Goal: Use online tool/utility: Use online tool/utility

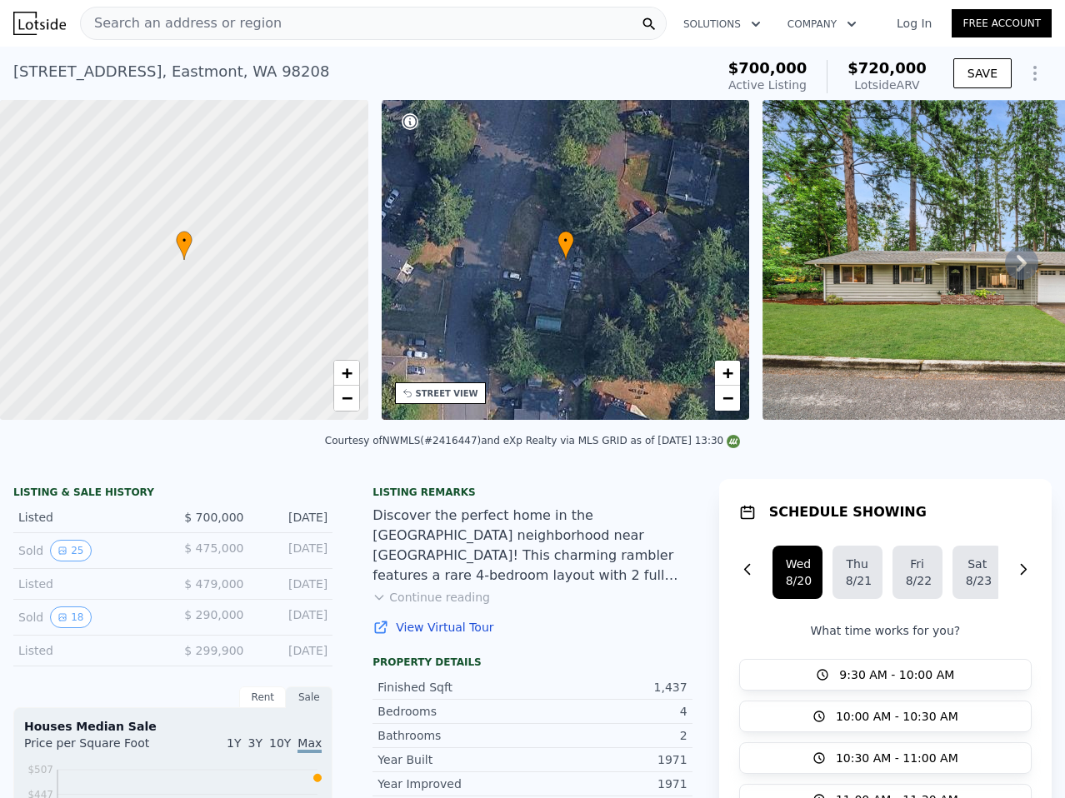
click at [434, 28] on div "Search an address or region" at bounding box center [373, 23] width 587 height 33
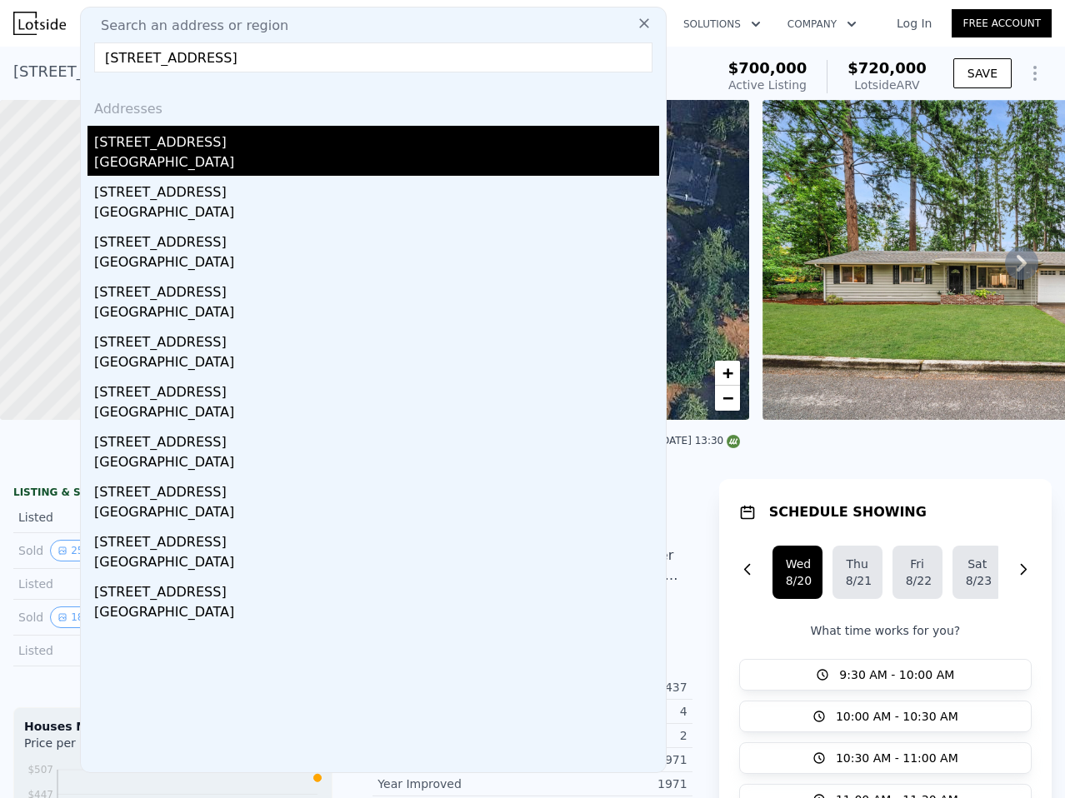
type input "[STREET_ADDRESS]"
click at [415, 145] on div "[STREET_ADDRESS]" at bounding box center [376, 139] width 565 height 27
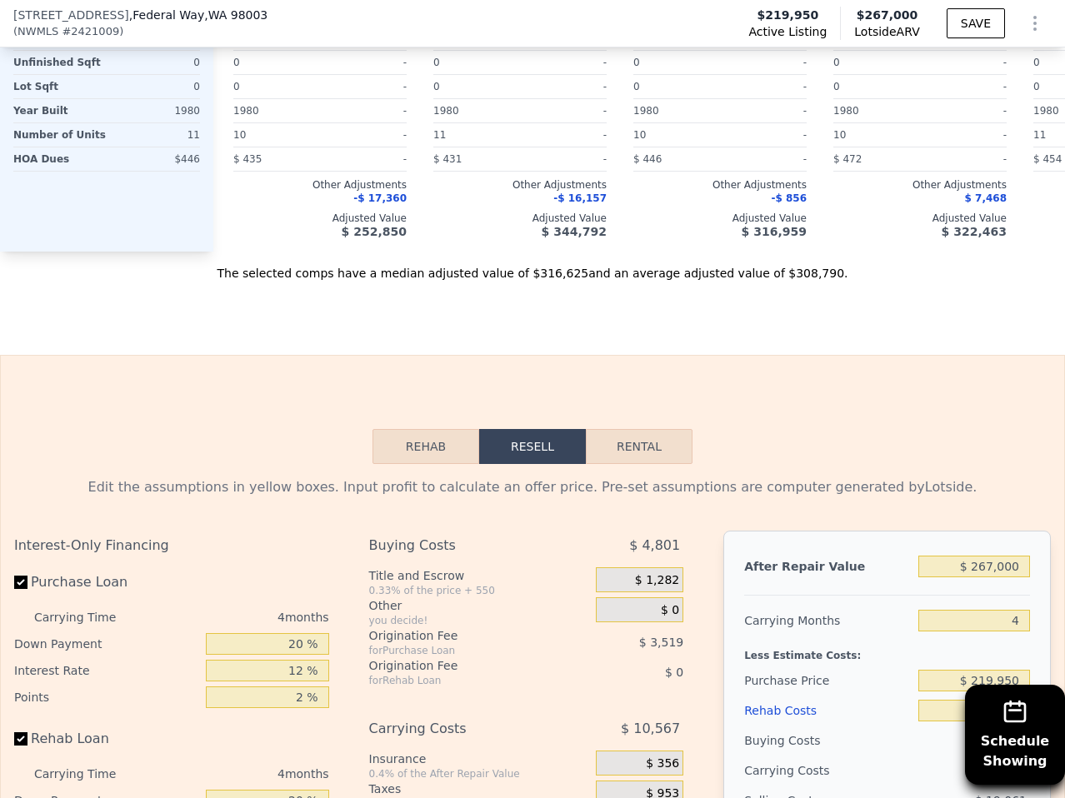
scroll to position [1944, 0]
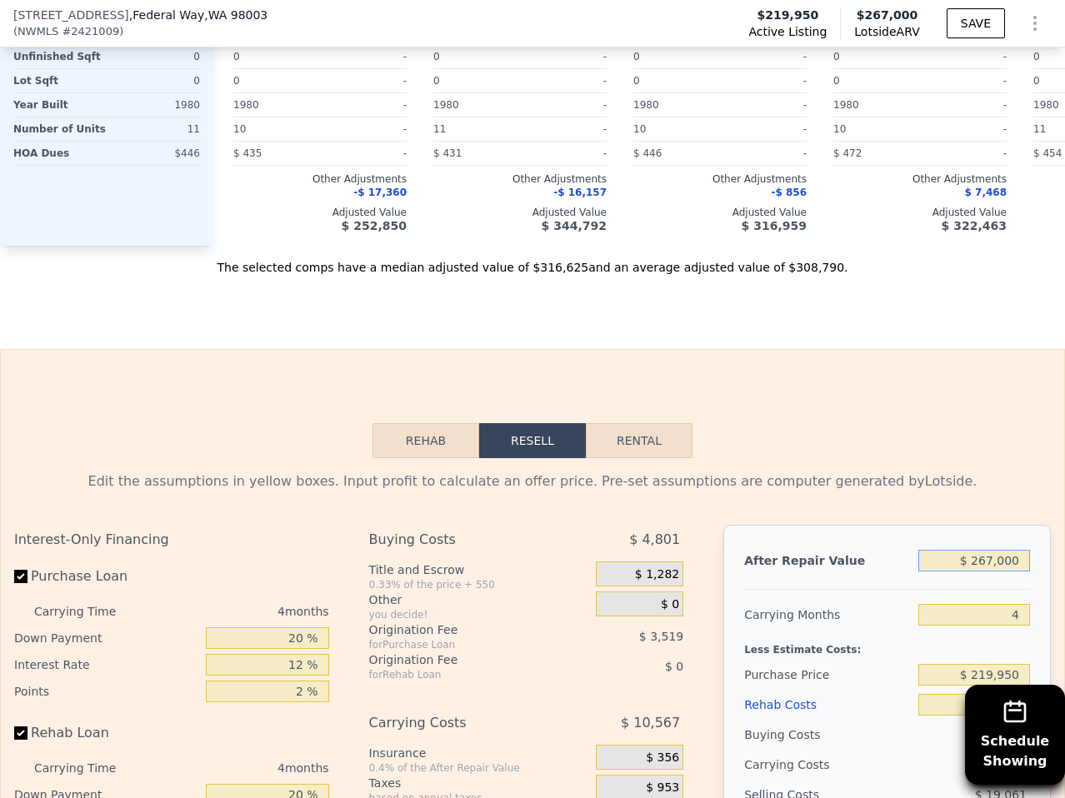
click at [983, 562] on input "$ 267,000" at bounding box center [974, 561] width 112 height 22
type input "$ 31"
type input "-$ 235,483"
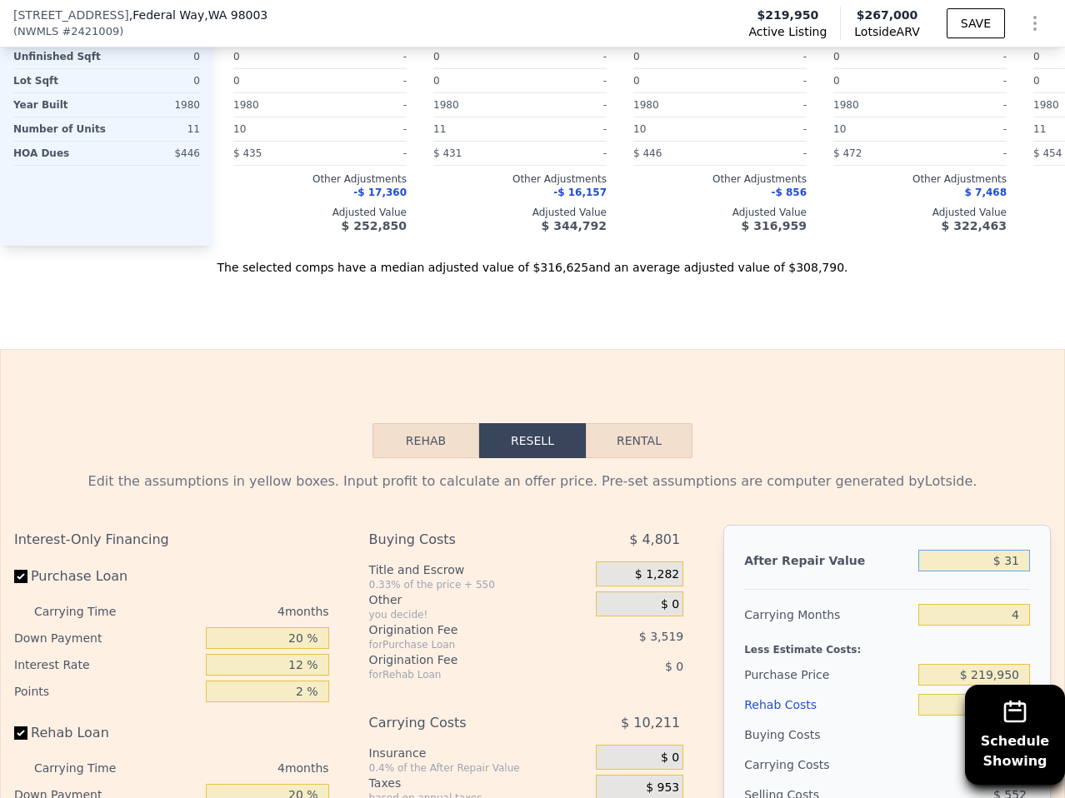
type input "$ 315"
type input "-$ 235,219"
type input "$ 3,150"
type input "-$ 232,584"
type input "$ 31,500"
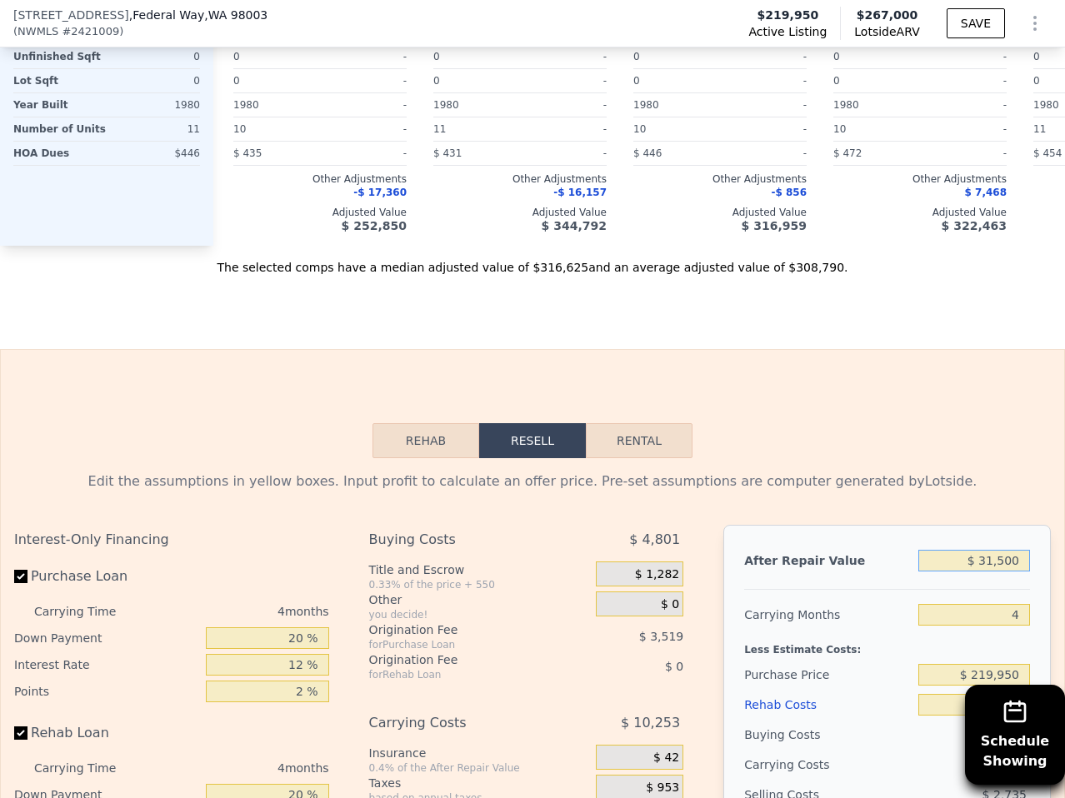
type input "-$ 206,239"
type input "$ 315,000"
type input "$ 57,229"
type input "$ 3,150,000"
type input "$ 2,691,898"
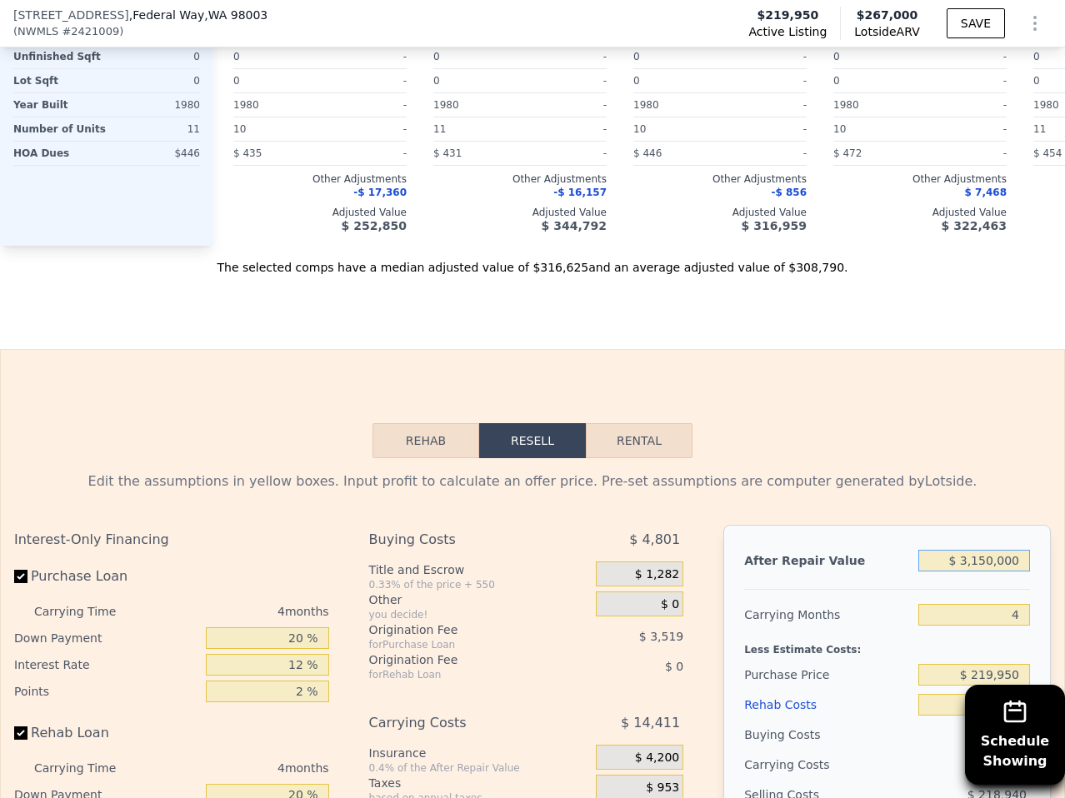
type input "$ 315,000"
type input "$ 57,229"
type input "$ 315,000"
click at [801, 624] on div "Carrying Months" at bounding box center [828, 615] width 168 height 30
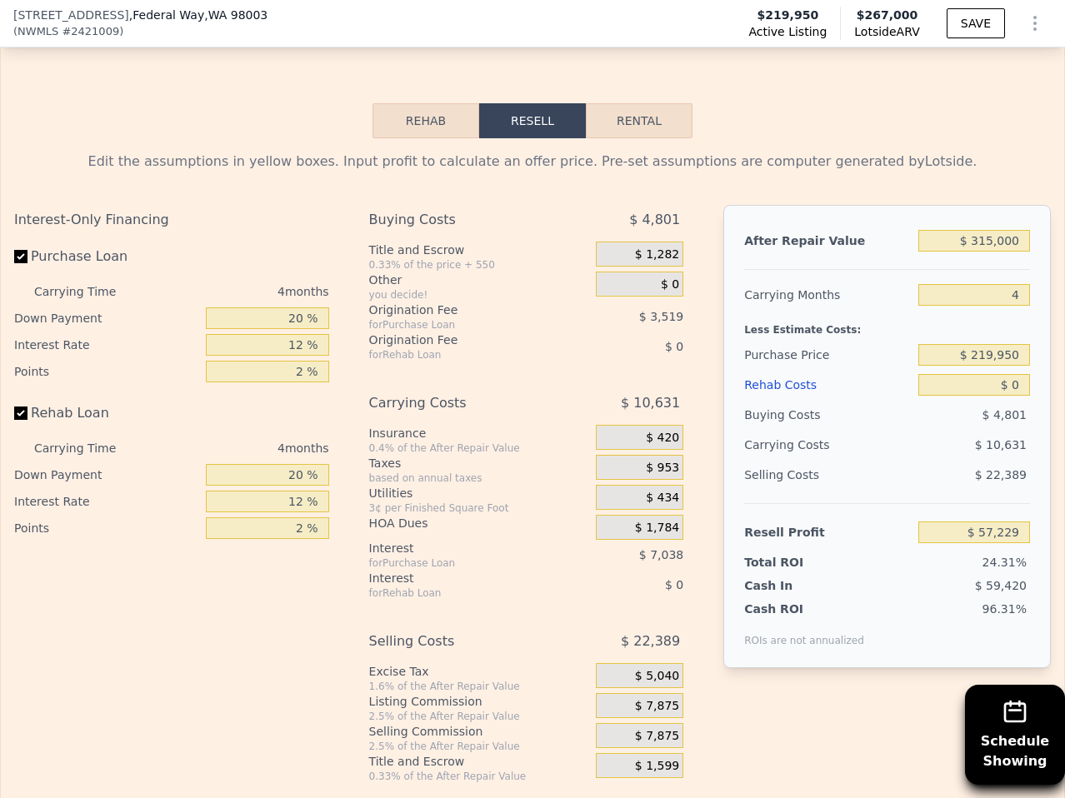
scroll to position [2286, 0]
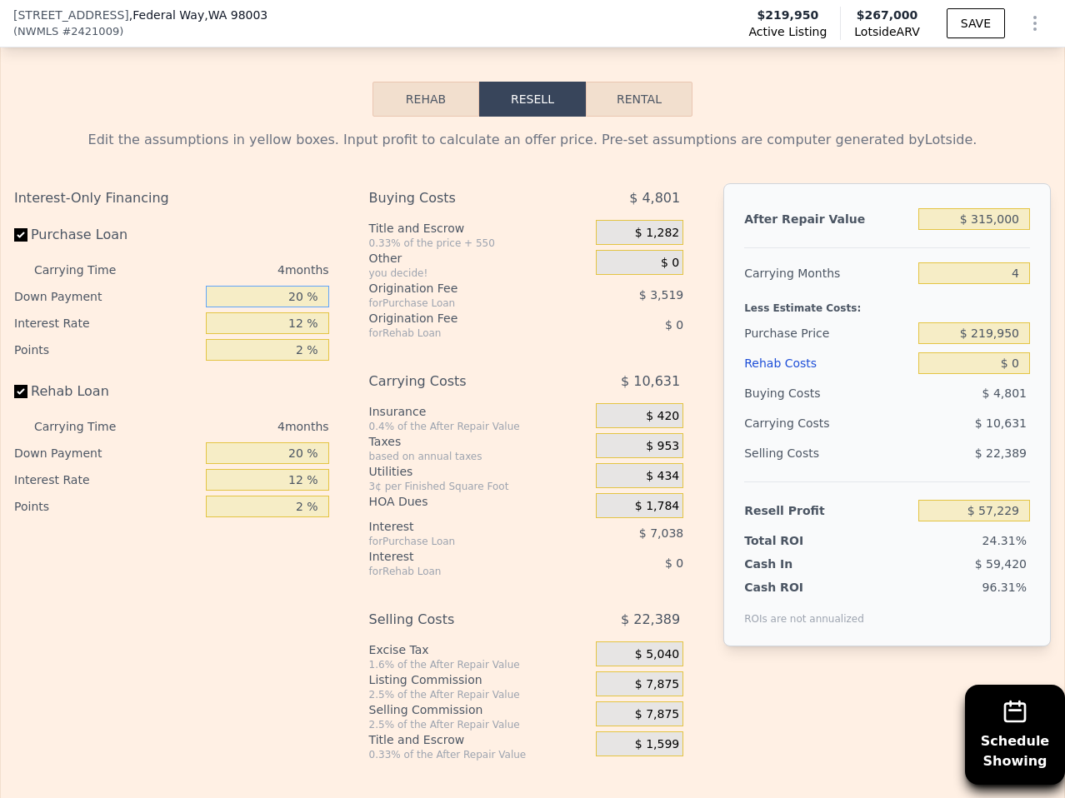
click at [268, 301] on input "20 %" at bounding box center [267, 297] width 123 height 22
type input "1 %"
type input "$ 54,721"
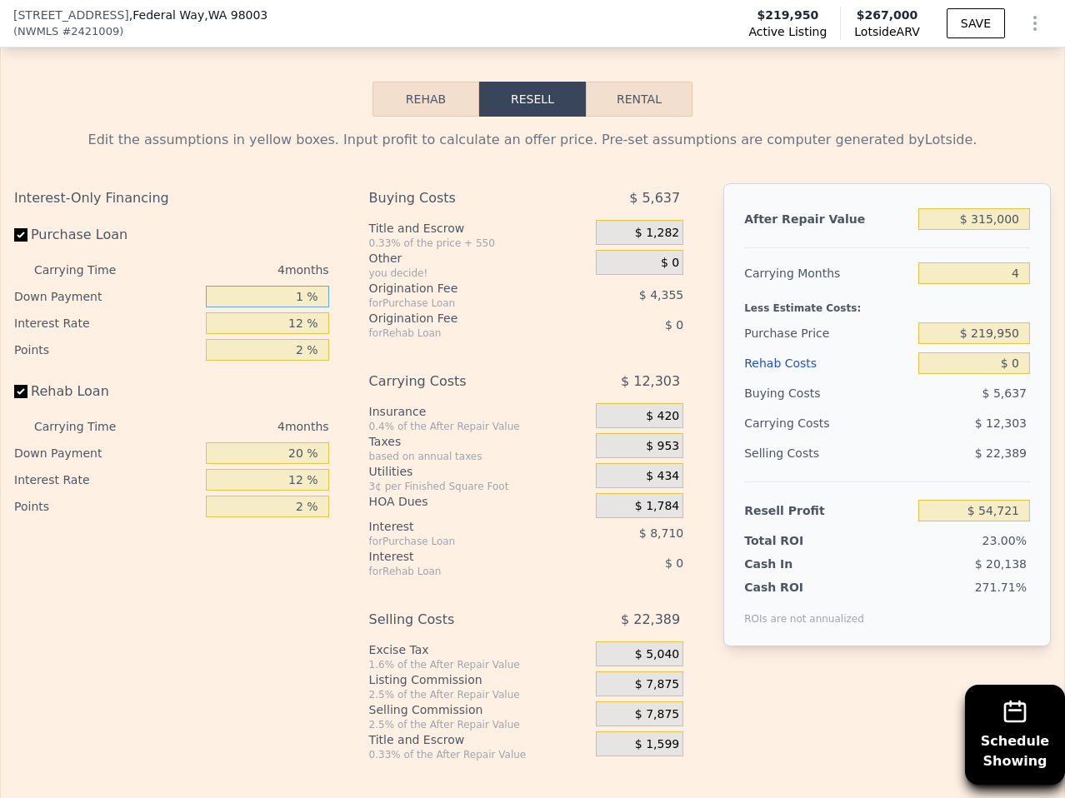
type input "10 %"
type input "$ 55,909"
type input "10 %"
type input "1 %"
type input "$ 63,169"
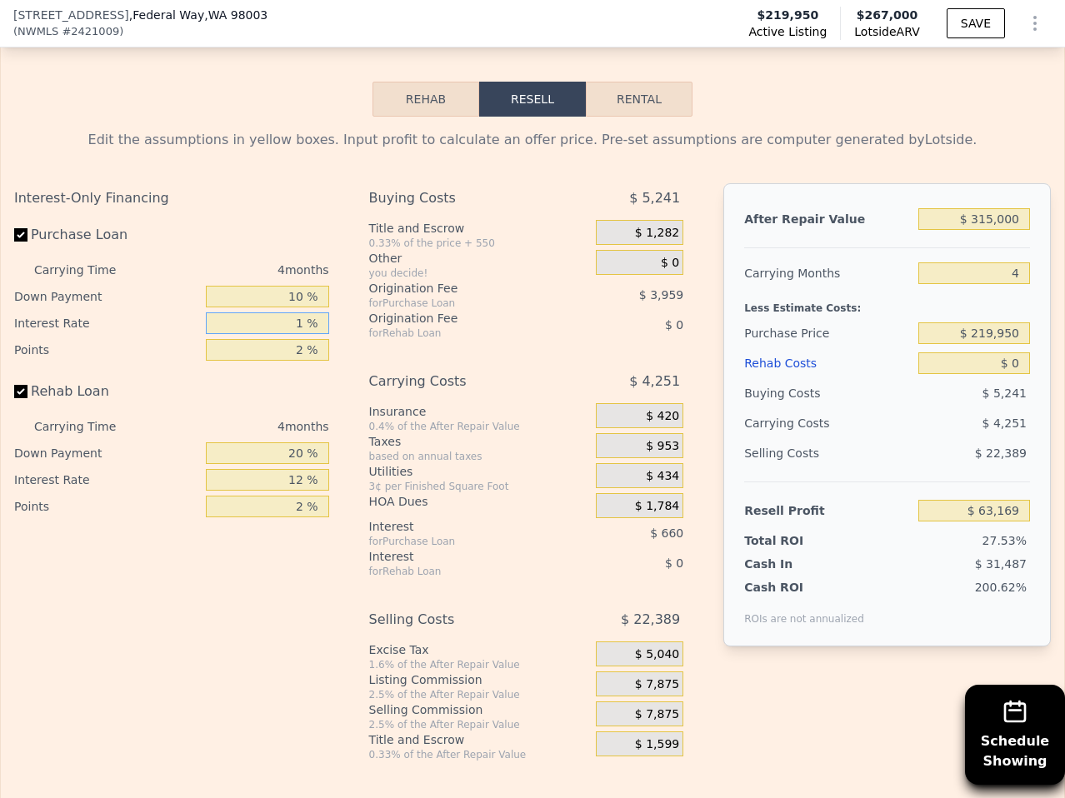
type input "11 %"
type input "$ 56,569"
type input "11 %"
type input "1 %"
type input "$ 58,548"
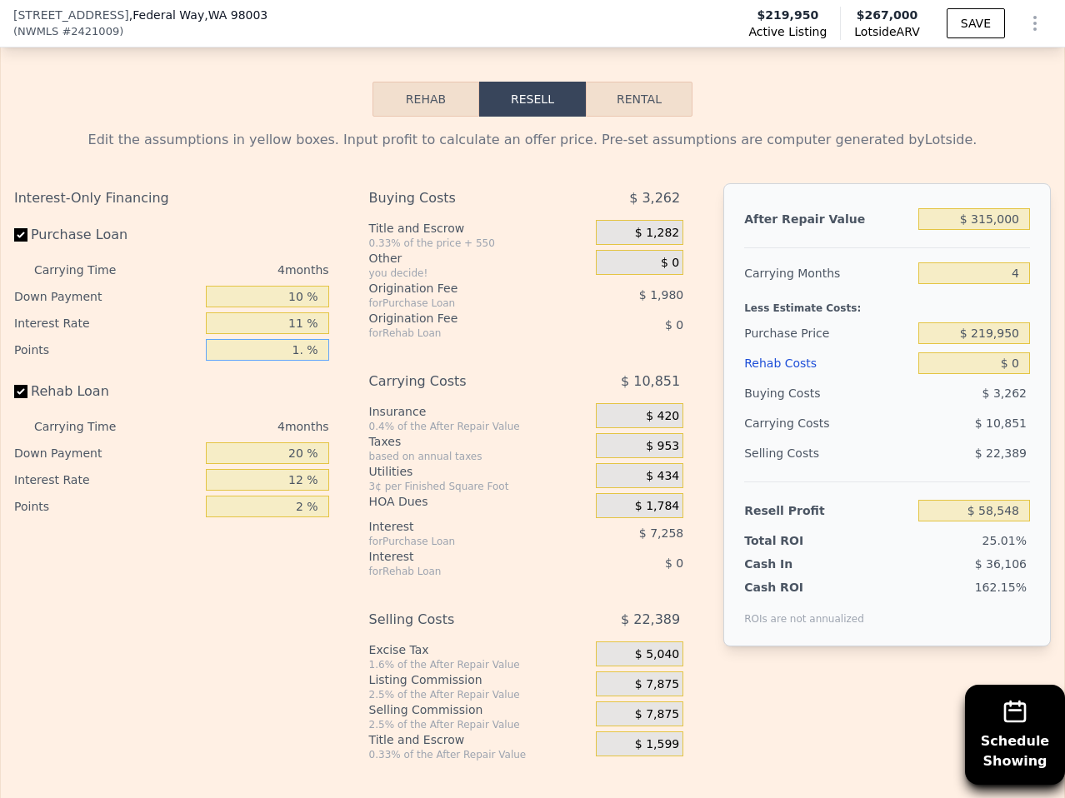
type input "1.7 %"
type input "$ 57,163"
type input "1.75 %"
type input "$ 57,064"
type input "1.75 %"
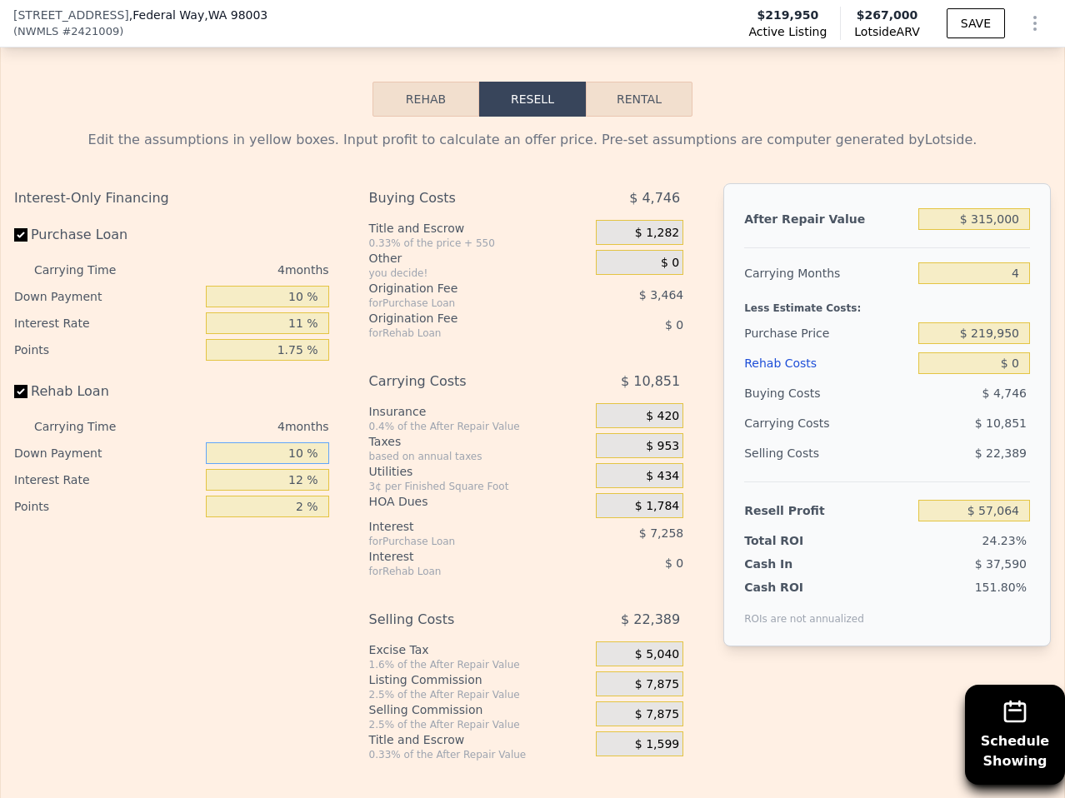
type input "10 %"
type input "11 %"
type input "1.75 %"
click at [674, 262] on span "$ 0" at bounding box center [670, 263] width 18 height 15
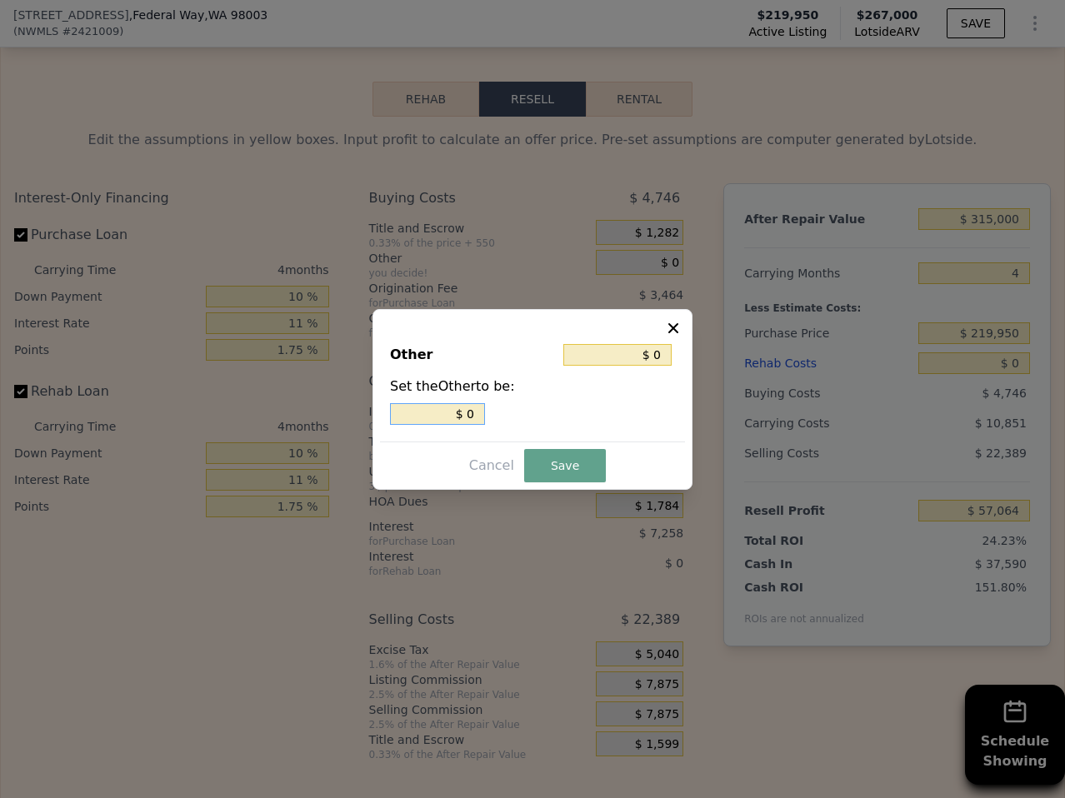
click at [478, 404] on input "$ 0" at bounding box center [437, 414] width 95 height 22
type input "$ 20"
type input "$ 250"
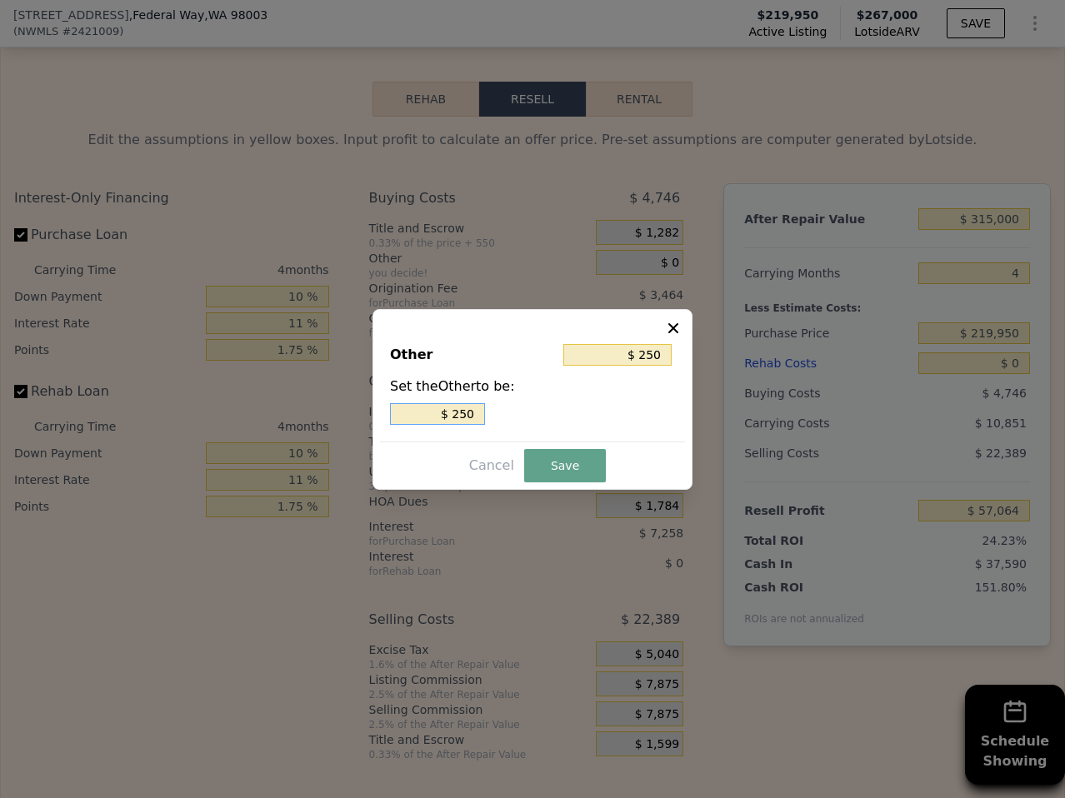
type input "$ 2,500"
click at [586, 471] on button "Save" at bounding box center [565, 465] width 82 height 33
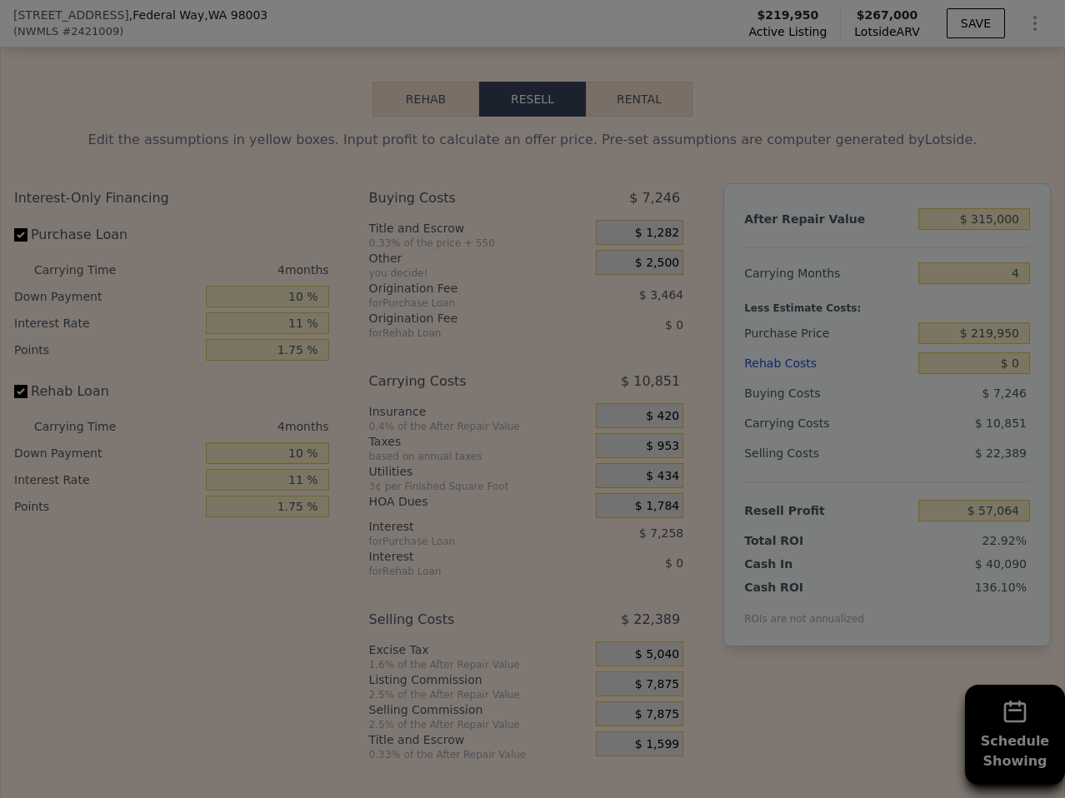
type input "$ 54,564"
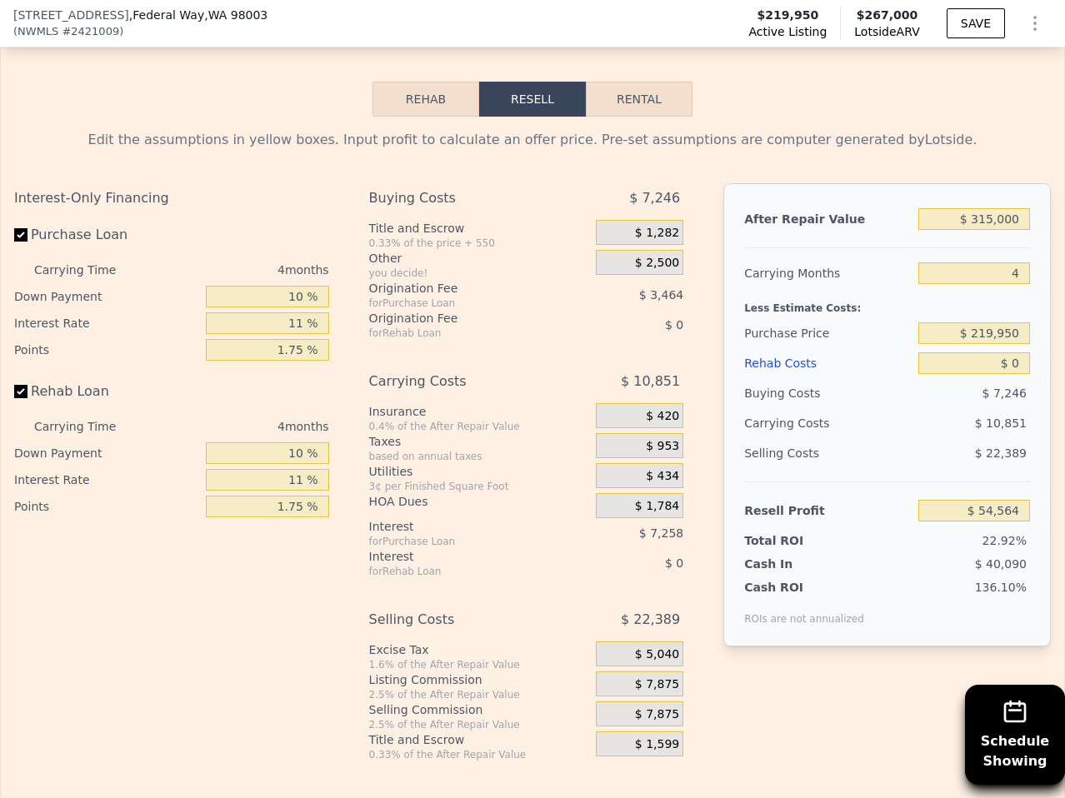
click at [668, 685] on span "$ 7,875" at bounding box center [657, 685] width 44 height 15
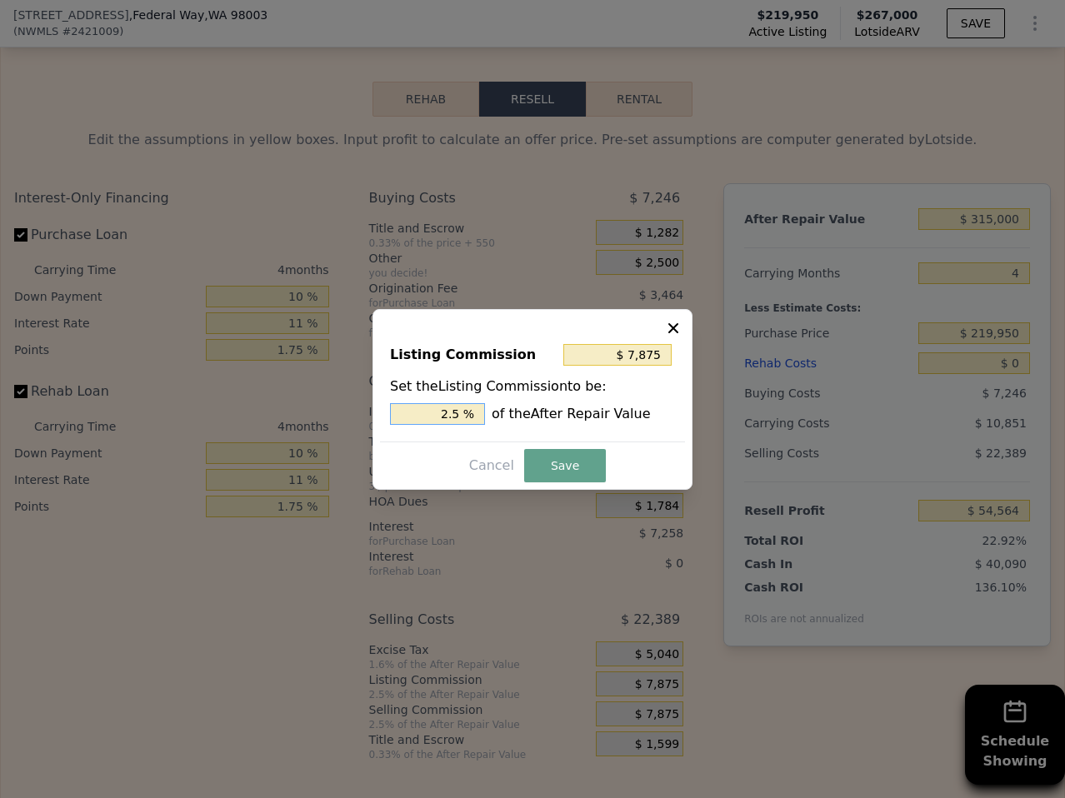
click at [456, 418] on input "2.5 %" at bounding box center [437, 414] width 95 height 22
drag, startPoint x: 456, startPoint y: 418, endPoint x: 554, endPoint y: 473, distance: 112.3
click at [456, 418] on input "2.5 %" at bounding box center [437, 414] width 95 height 22
type input "$ 6,300"
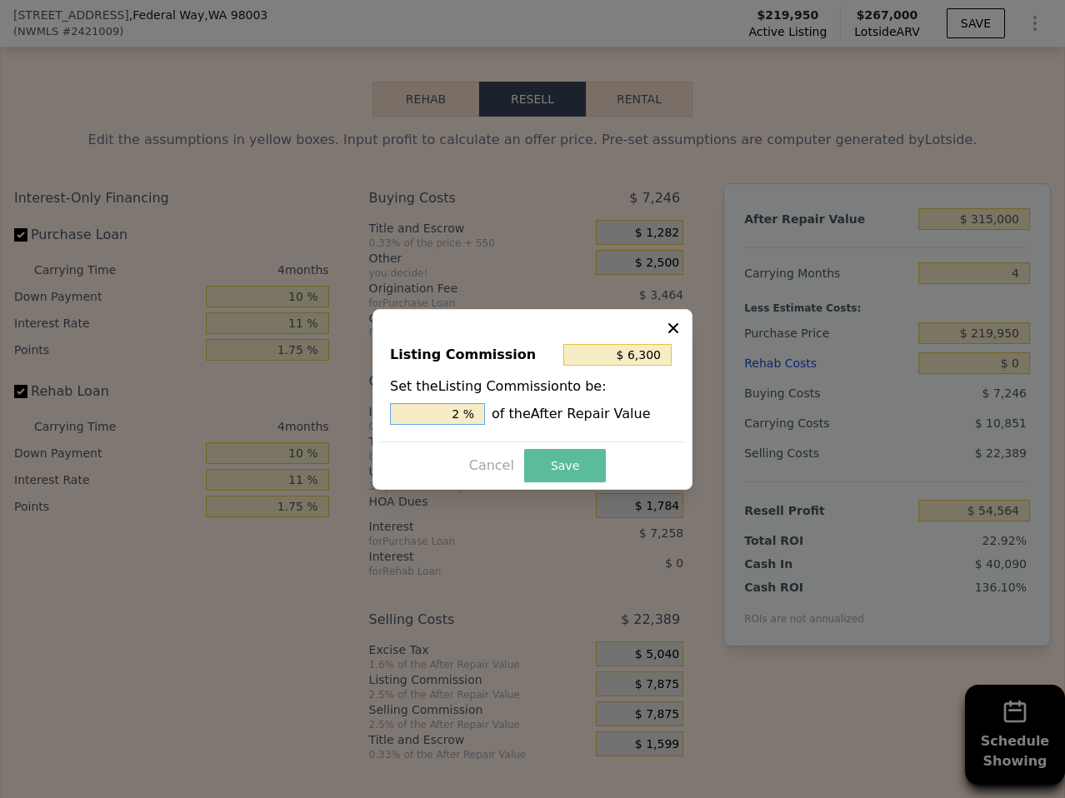
type input "2 %"
click at [564, 469] on button "Save" at bounding box center [565, 465] width 82 height 33
type input "$ 56,139"
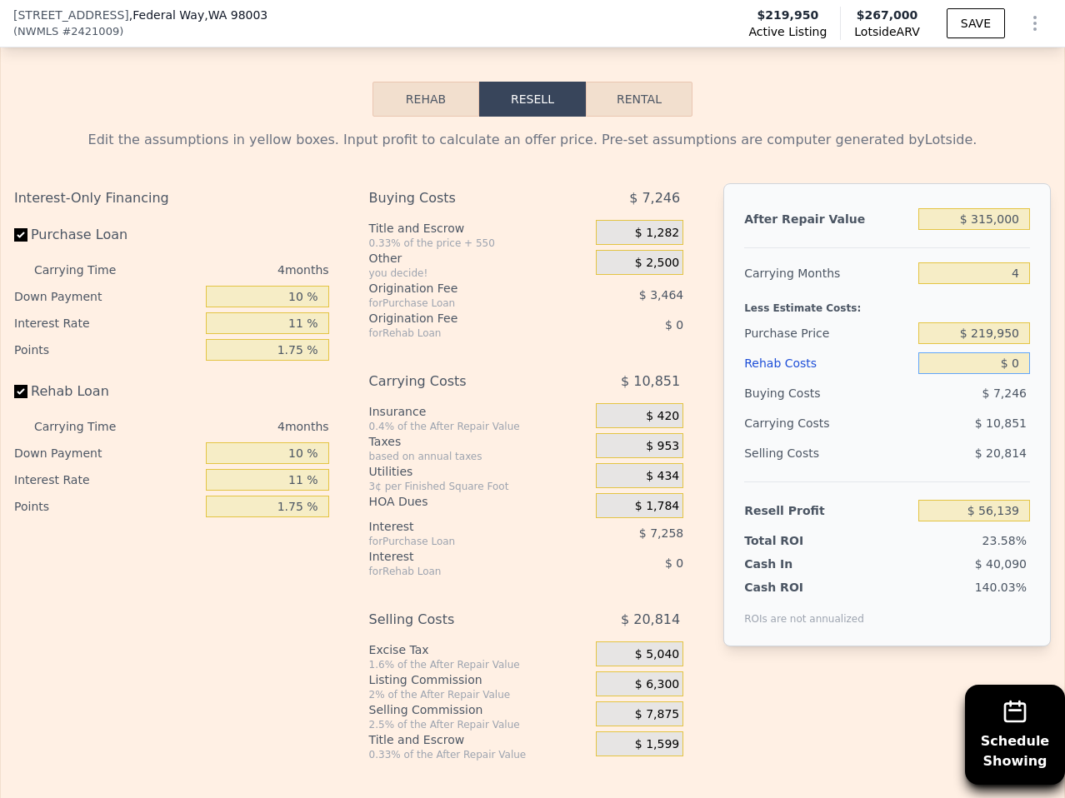
click at [1012, 361] on input "$ 0" at bounding box center [974, 364] width 112 height 22
type input "$ 3"
type input "$ 56,136"
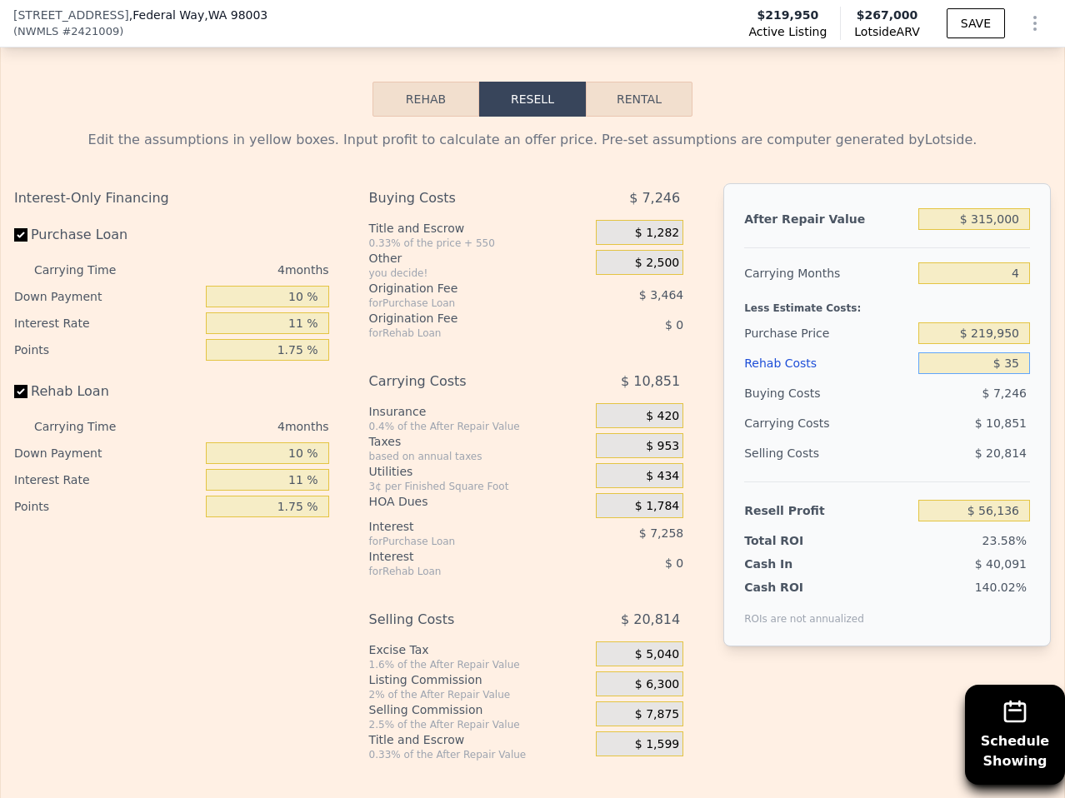
type input "$ 350"
type input "$ 55,771"
type input "$ 3,500"
type input "$ 52,468"
type input "$ 35,000"
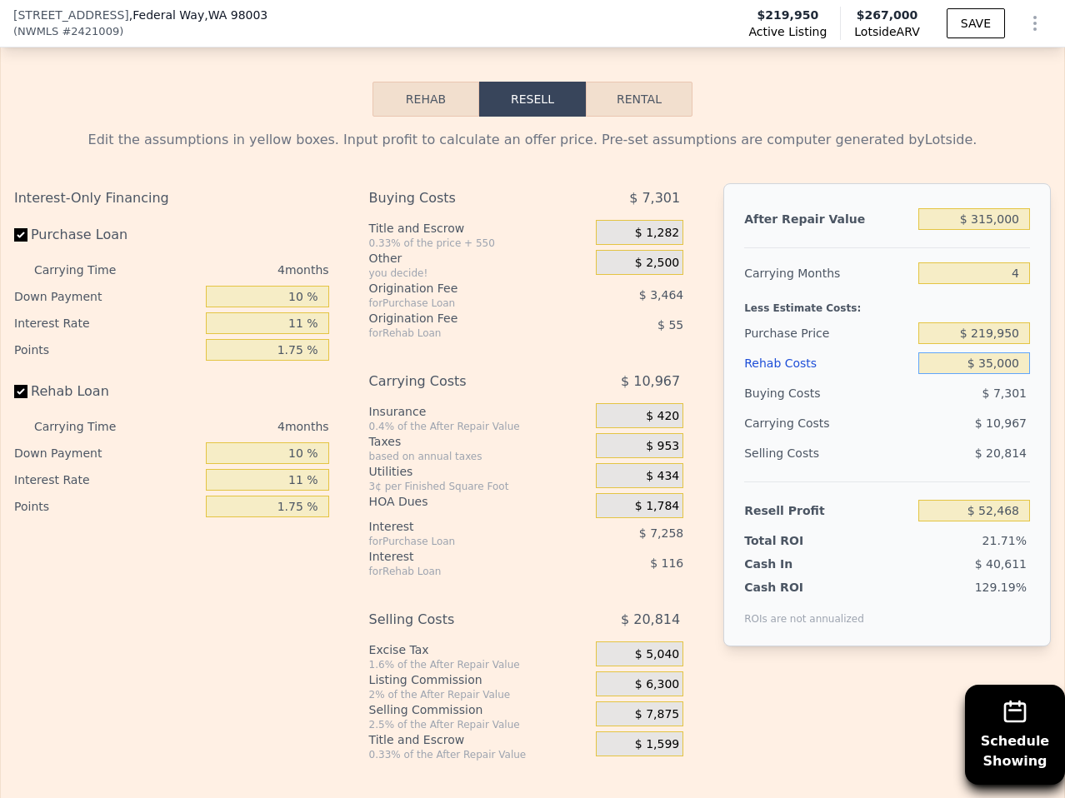
type input "$ 19,432"
type input "$ 35,000"
click at [981, 405] on div "$ 7,797" at bounding box center [974, 393] width 112 height 30
click at [1007, 323] on input "$ 219,950" at bounding box center [974, 334] width 112 height 22
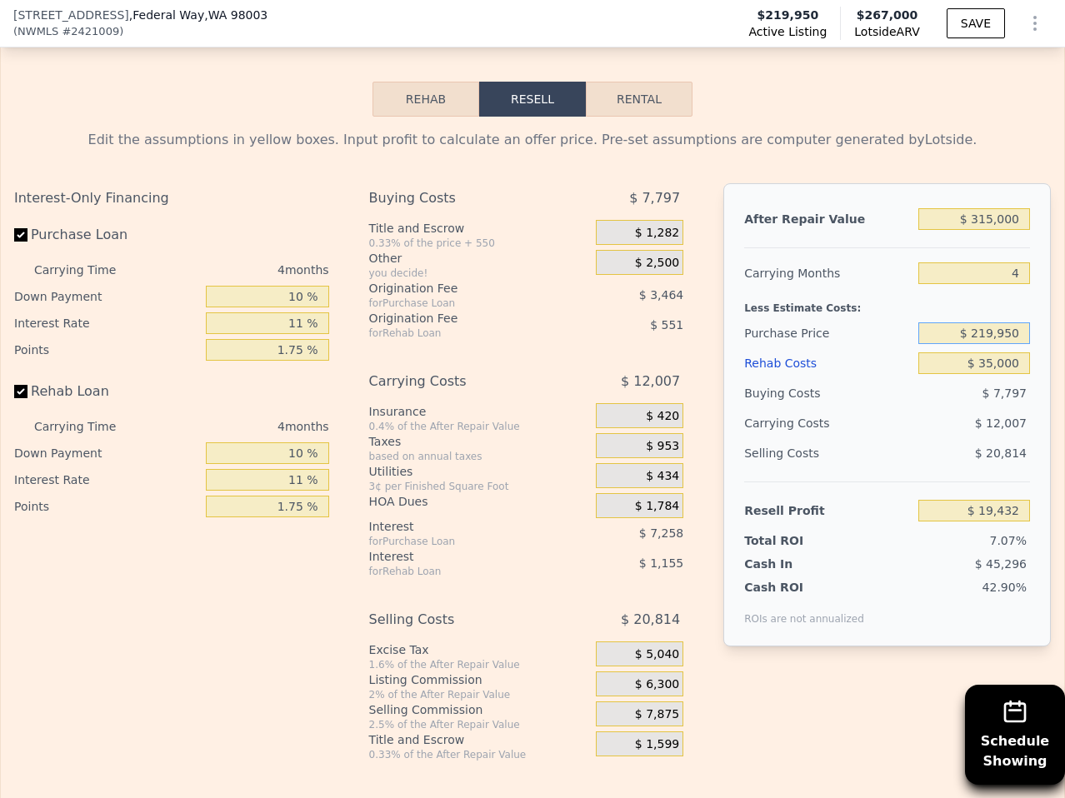
click at [1007, 323] on input "$ 219,950" at bounding box center [974, 334] width 112 height 22
type input "$ 210,000"
click at [942, 393] on div "$ 7,797" at bounding box center [974, 393] width 112 height 30
type input "$ 29,899"
click at [993, 326] on input "$ 210,000" at bounding box center [974, 334] width 112 height 22
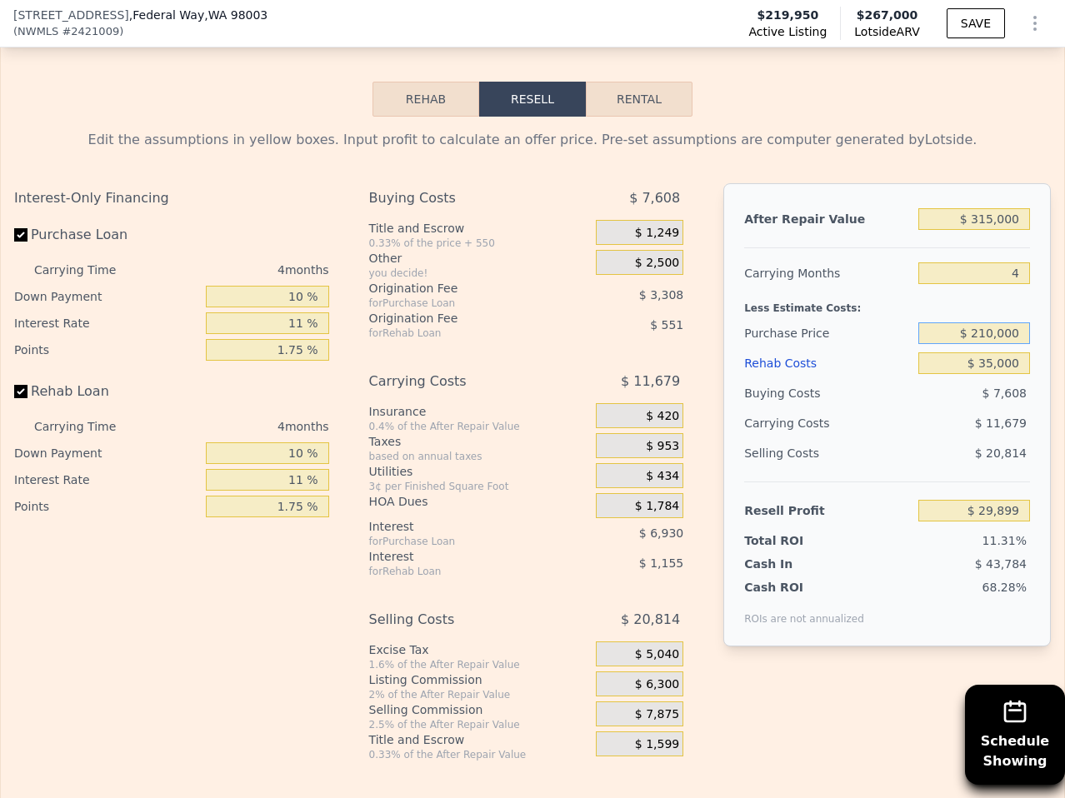
click at [993, 326] on input "$ 210,000" at bounding box center [974, 334] width 112 height 22
type input "$ 200,000"
type input "$ 40,422"
click at [914, 424] on div "$ 11,679" at bounding box center [942, 423] width 175 height 30
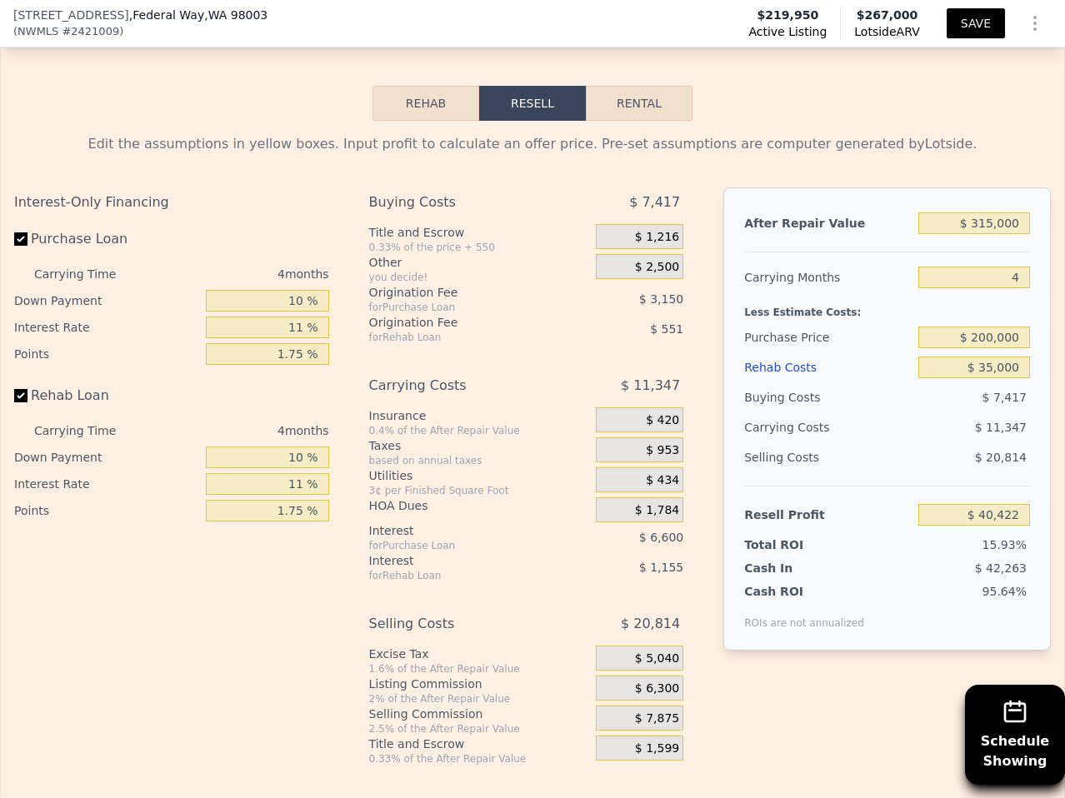
click at [986, 28] on button "SAVE" at bounding box center [976, 23] width 58 height 30
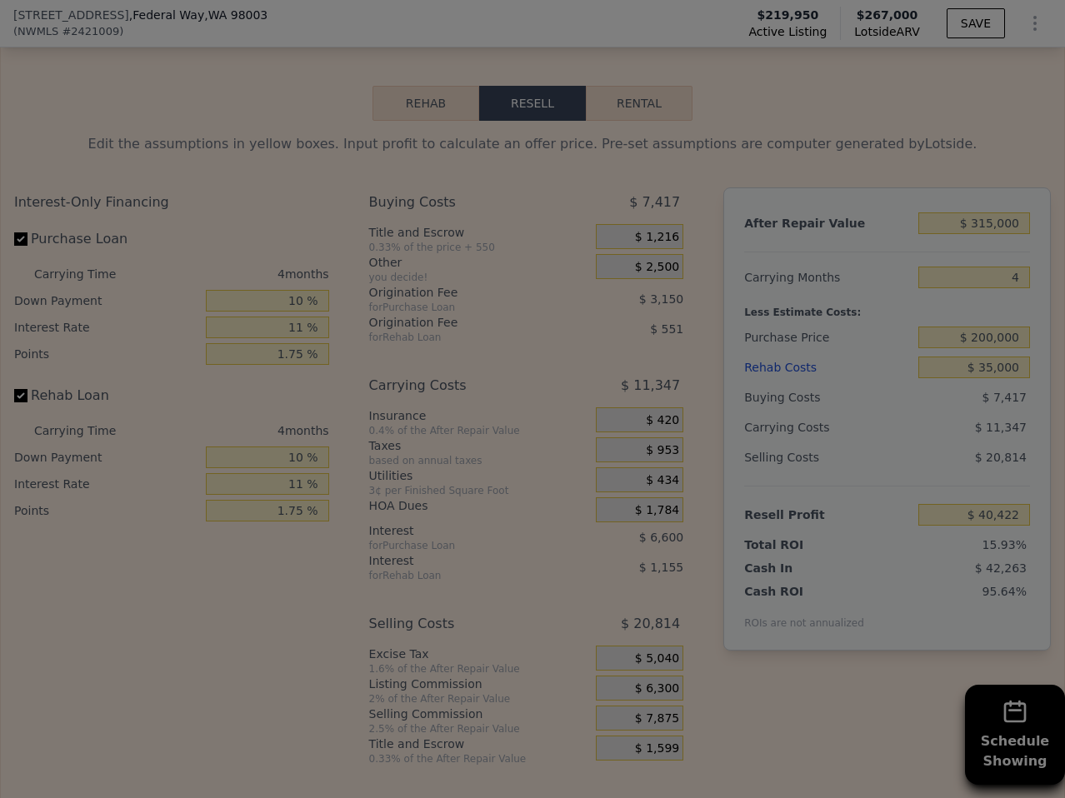
scroll to position [2283, 0]
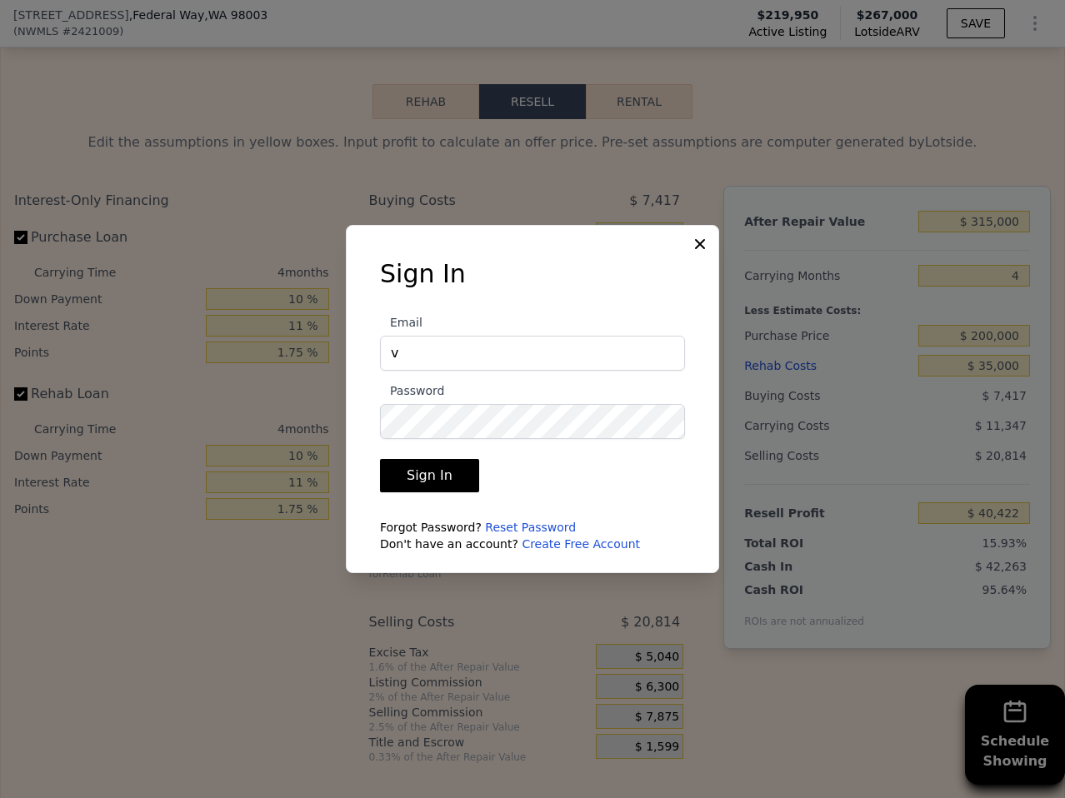
click at [672, 315] on label "Email v" at bounding box center [532, 342] width 305 height 58
click at [672, 336] on input "v" at bounding box center [532, 353] width 305 height 35
type input "[EMAIL_ADDRESS][DOMAIN_NAME]"
click at [380, 459] on button "Sign In" at bounding box center [429, 475] width 99 height 33
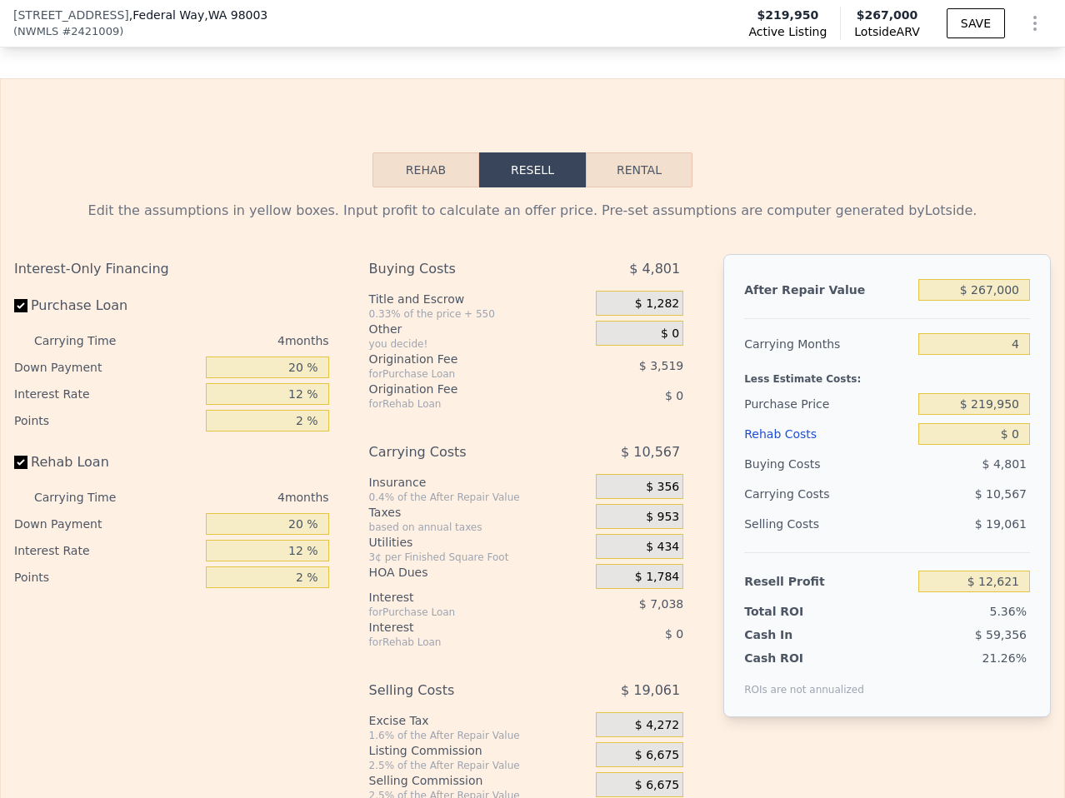
scroll to position [2718, 0]
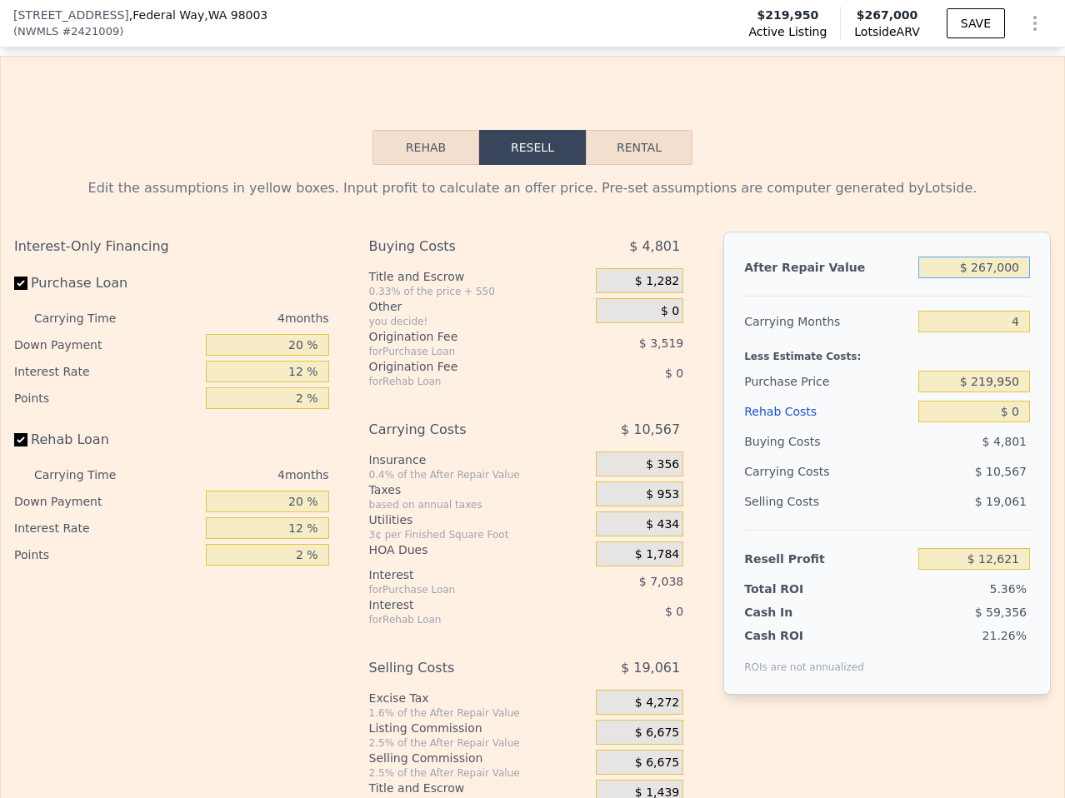
click at [976, 257] on input "$ 267,000" at bounding box center [974, 268] width 112 height 22
type input "$ 31"
type input "-$ 235,483"
type input "$ 315"
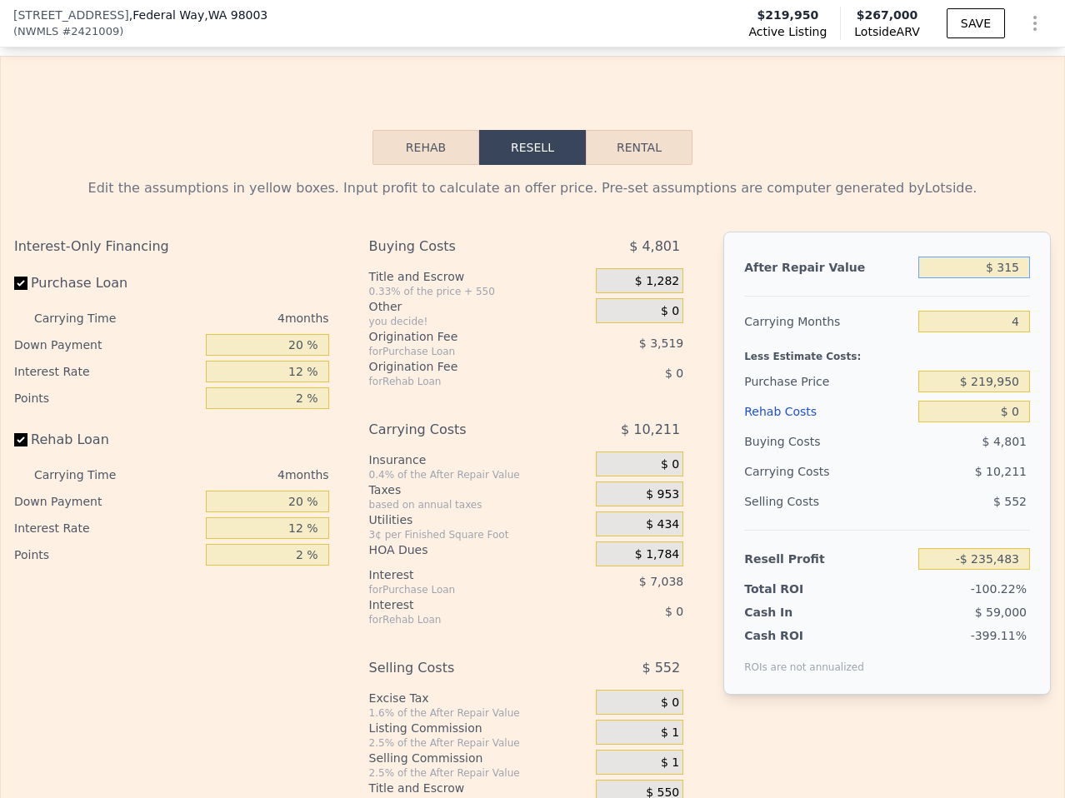
type input "-$ 235,219"
type input "$ 3,150"
type input "-$ 232,584"
type input "$ 31,500"
type input "-$ 206,239"
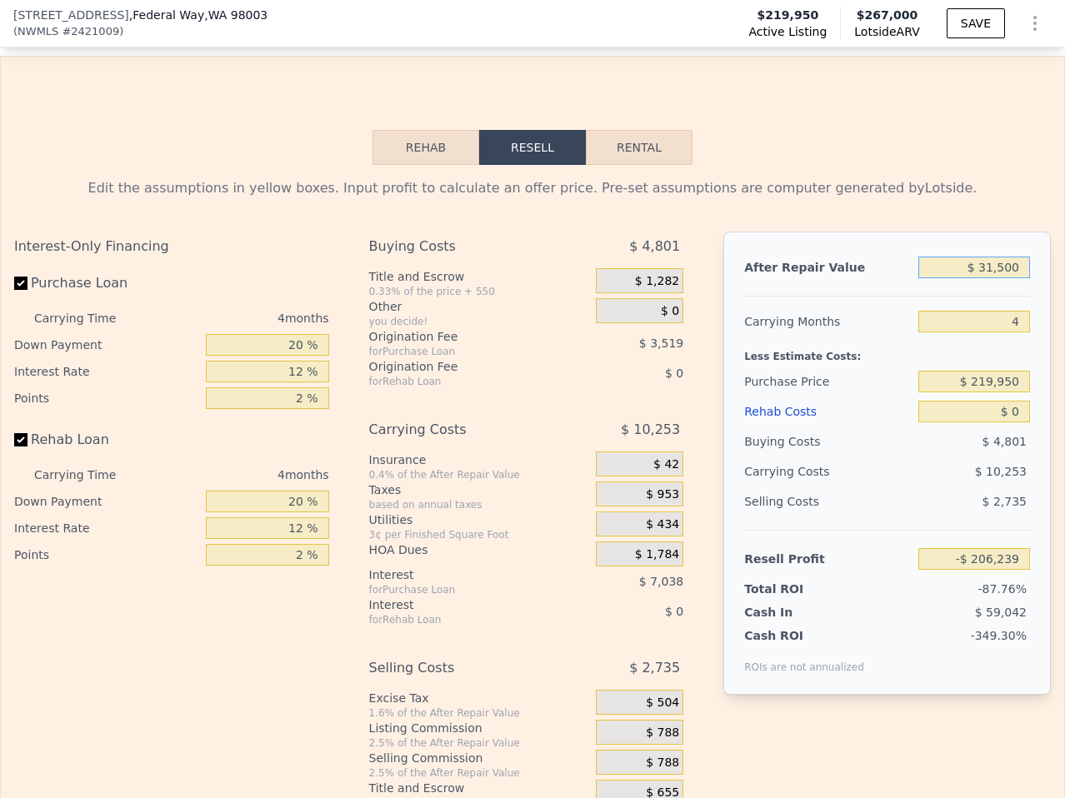
type input "$ 315,000"
type input "$ 57,229"
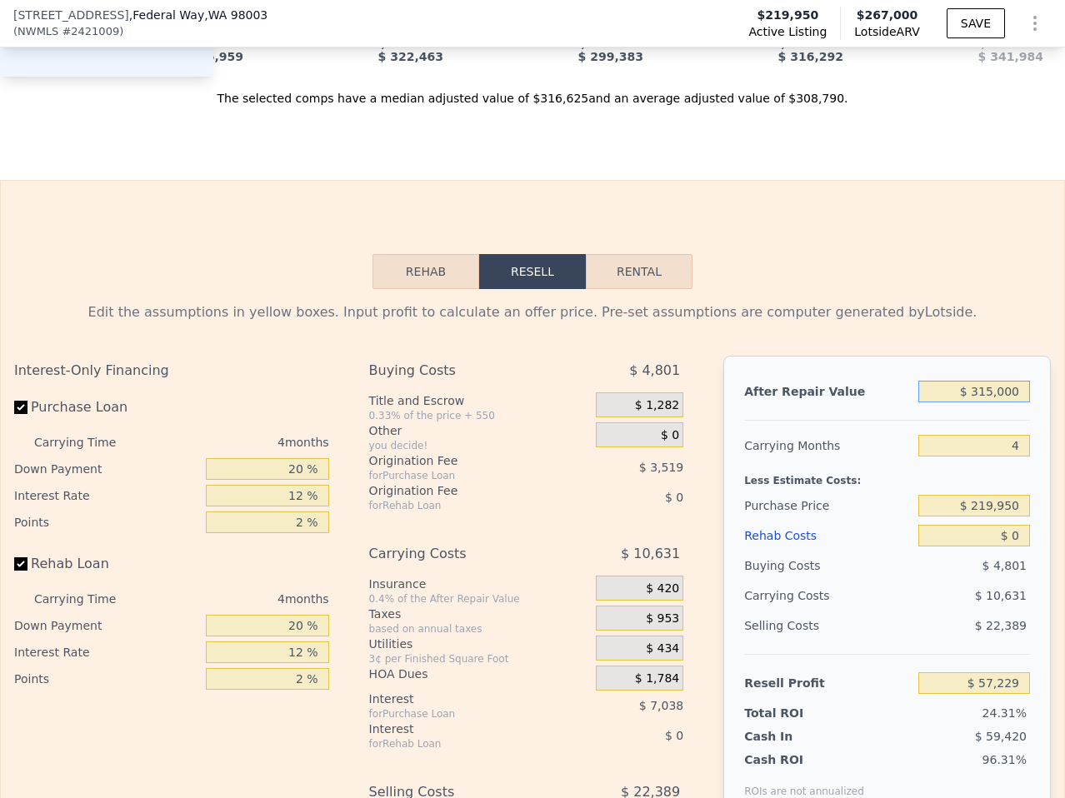
scroll to position [2594, 0]
type input "$ 315,000"
click at [1005, 524] on input "$ 0" at bounding box center [974, 535] width 112 height 22
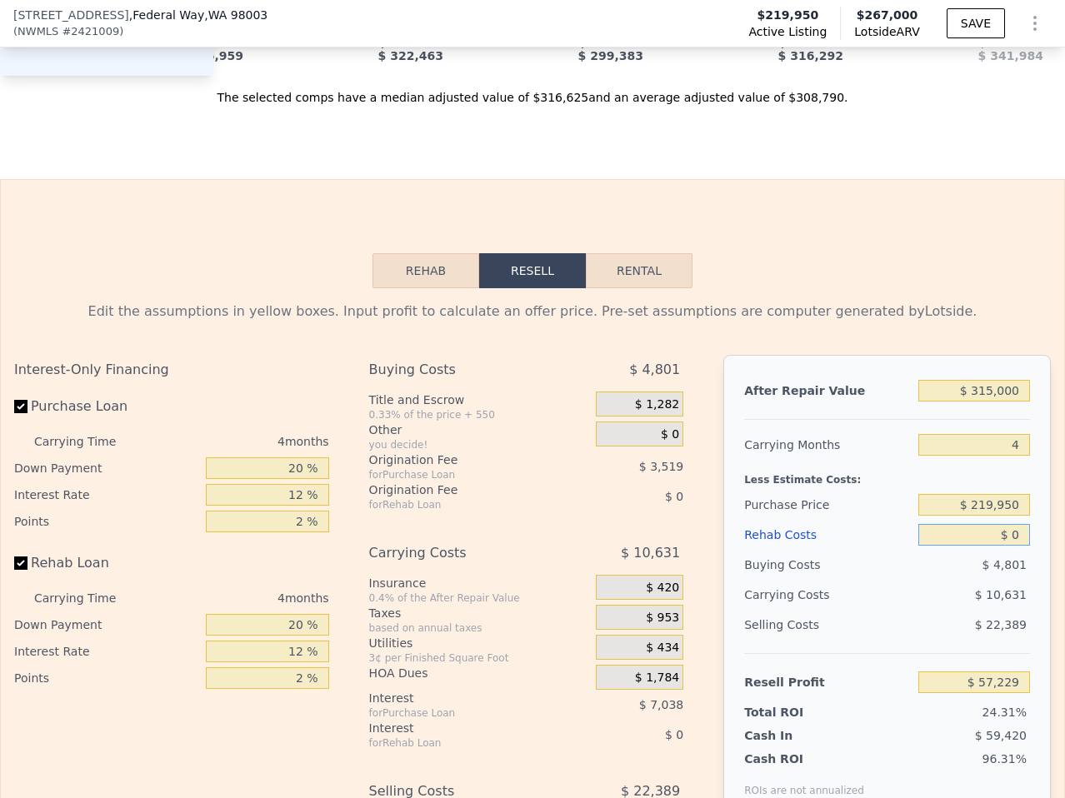
type input "$ 3"
type input "$ 57,226"
type input "$ 35"
type input "$ 57,193"
type input "$ 350"
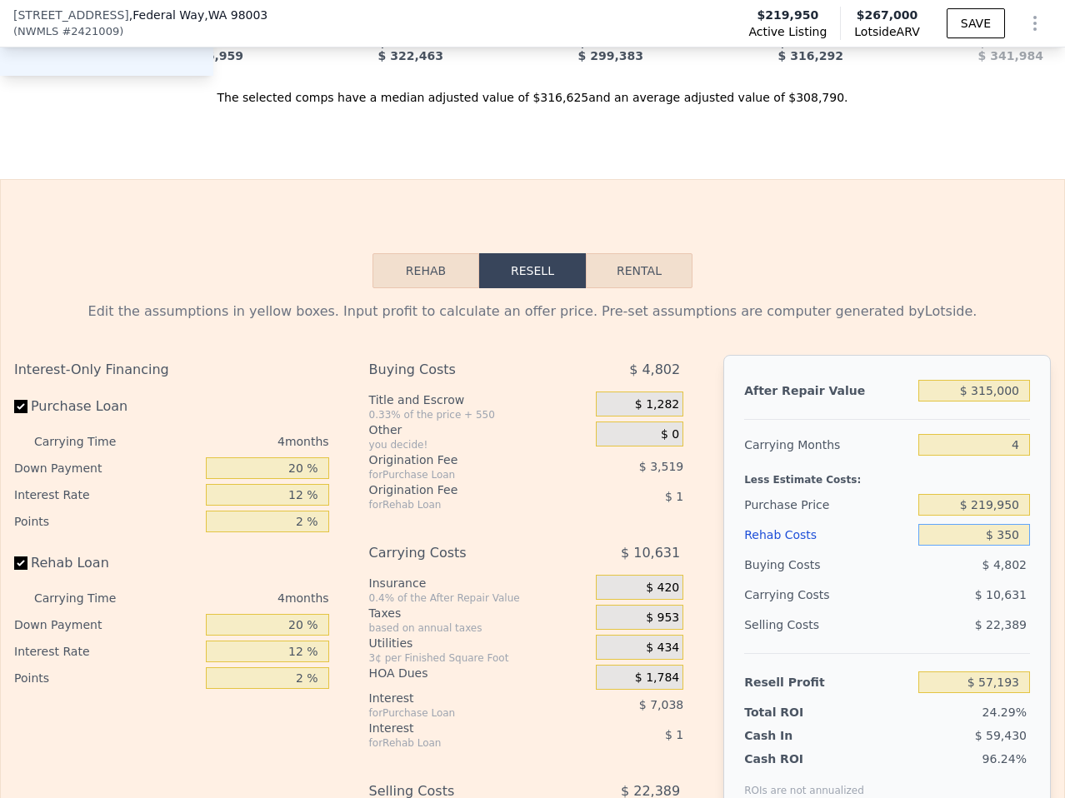
type input "$ 56,861"
type input "$ 3,500"
type input "$ 53,561"
type input "$ 35,000"
type input "$ 20,549"
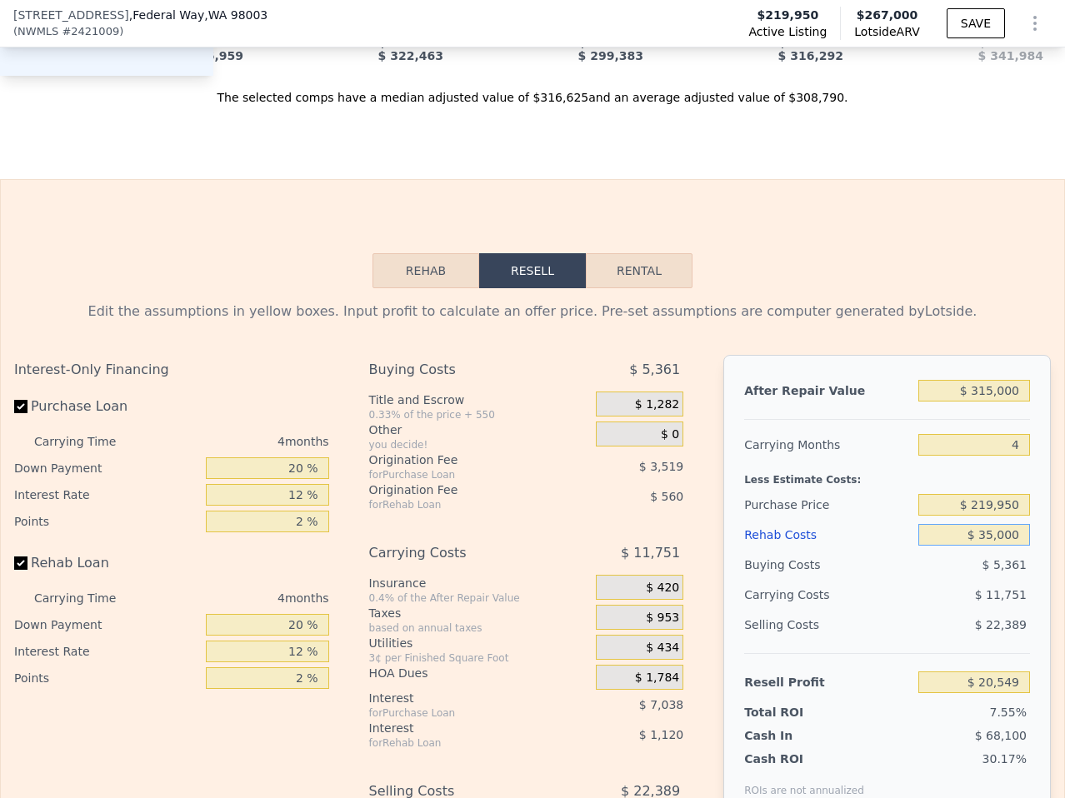
type input "$ 350,000"
type input "-$ 309,571"
click at [291, 458] on input "20 %" at bounding box center [267, 469] width 123 height 22
click at [998, 524] on input "$ 350,000" at bounding box center [974, 535] width 112 height 22
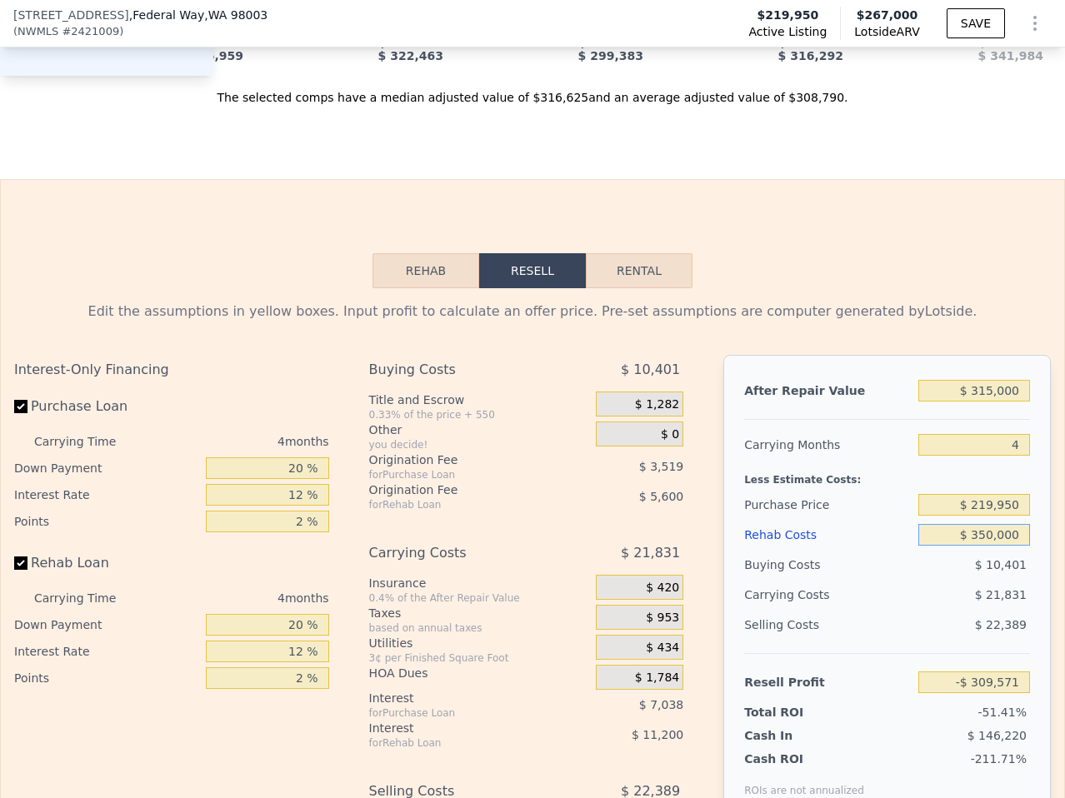
type input "$ 35,000"
type input "$ 20,549"
type input "$ 35,000"
drag, startPoint x: 413, startPoint y: 460, endPoint x: 303, endPoint y: 359, distance: 149.8
click at [413, 460] on div "Buying Costs $ 5,361 Title and Escrow 0.33% of the price + 550 $ 1,282 Other yo…" at bounding box center [526, 644] width 315 height 578
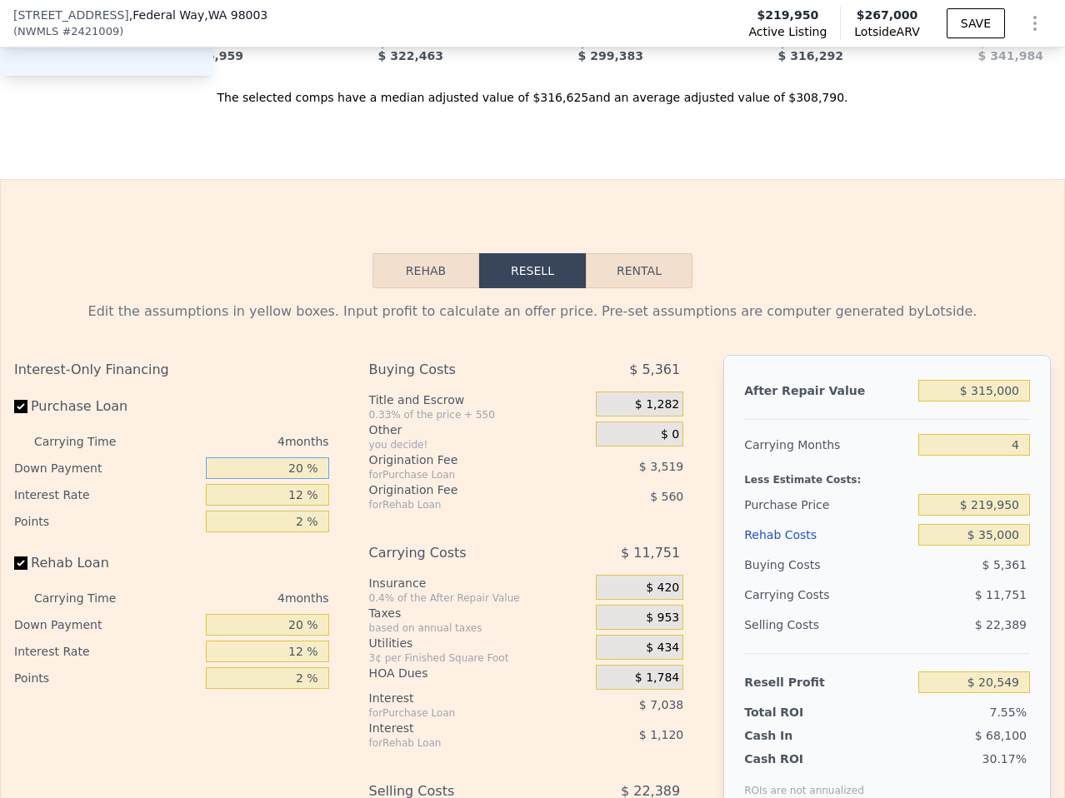
click at [283, 458] on input "20 %" at bounding box center [267, 469] width 123 height 22
type input "1 %"
type input "$ 18,041"
type input "10 %"
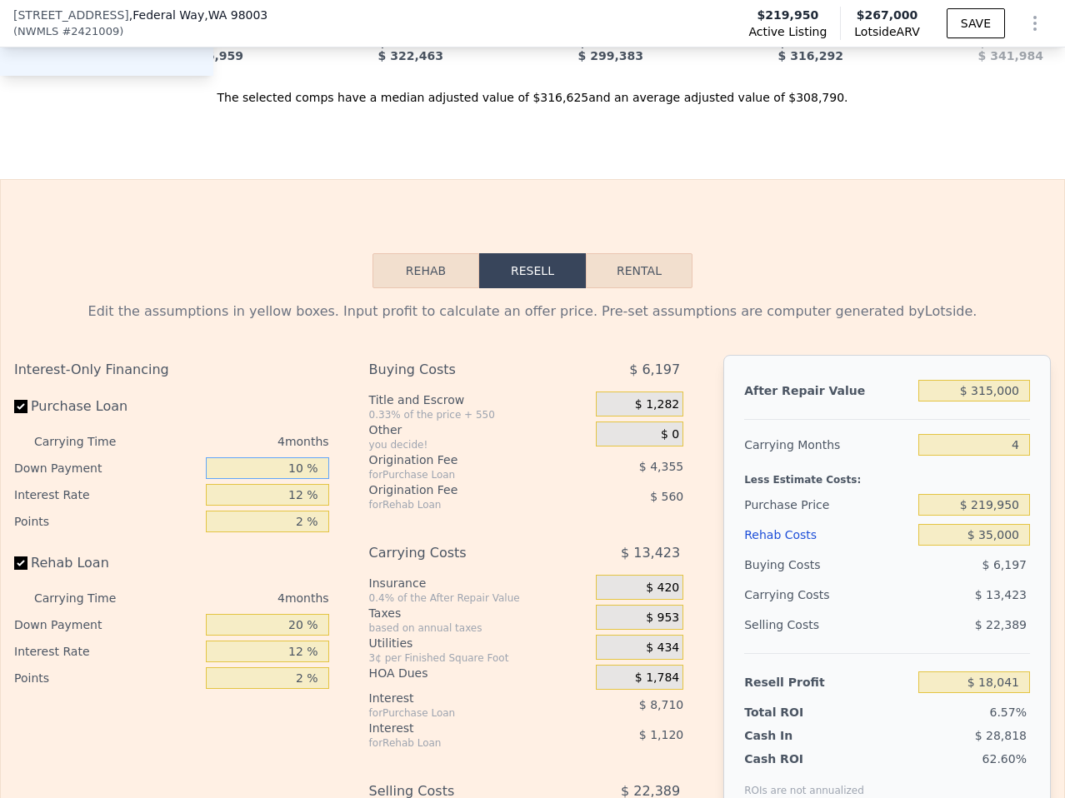
type input "$ 19,229"
type input "10 %"
type input "1 %"
type input "$ 26,489"
type input "11 %"
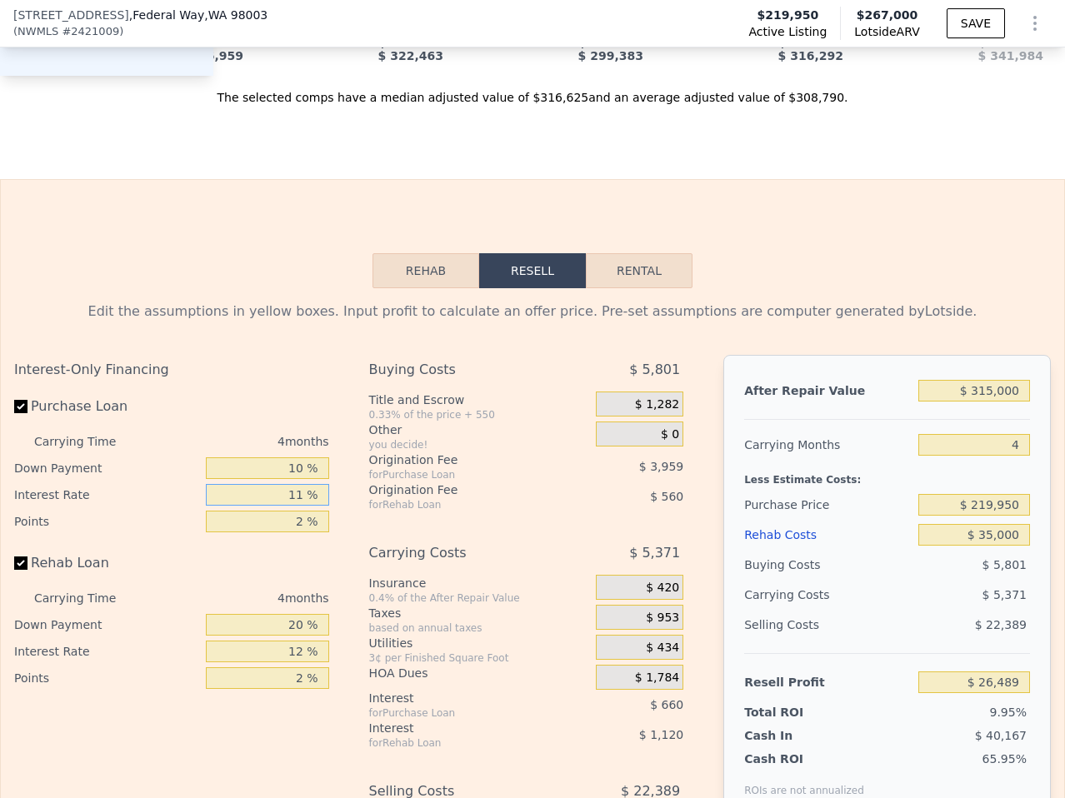
type input "$ 19,889"
type input "11 %"
type input "1 %"
type input "$ 21,868"
type input "1.7 %"
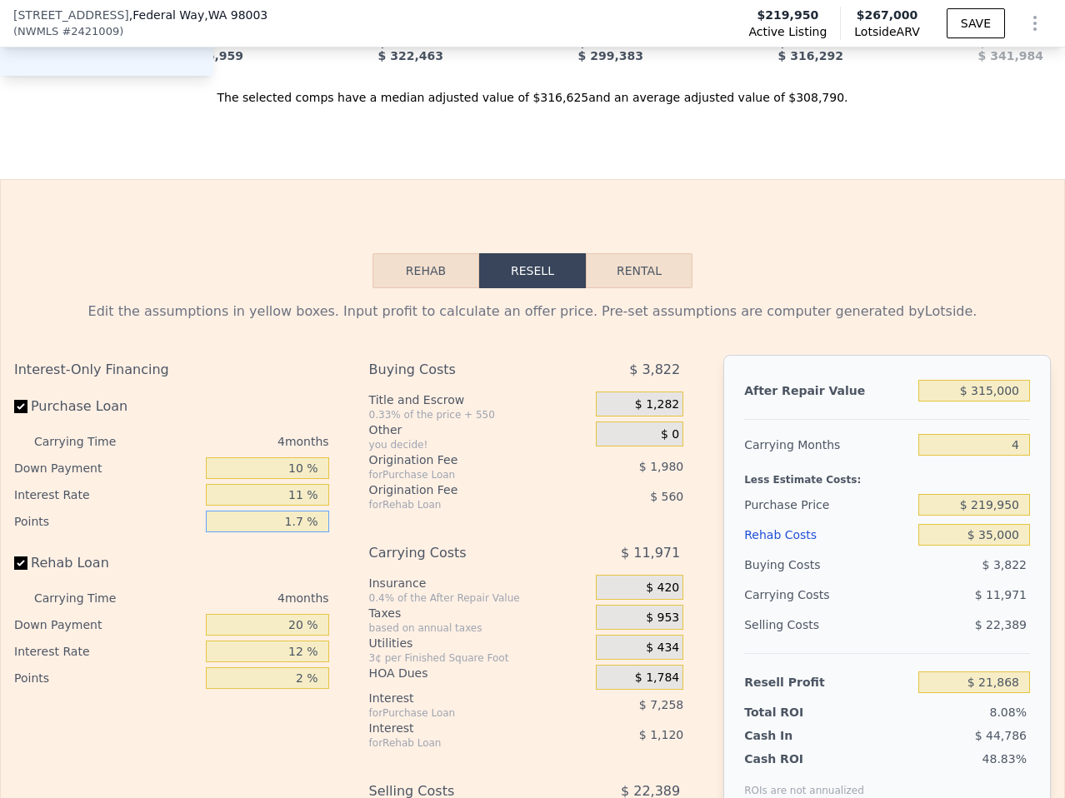
type input "$ 20,483"
type input "1.75 %"
type input "$ 20,384"
type input "1.75 %"
type input "1 %"
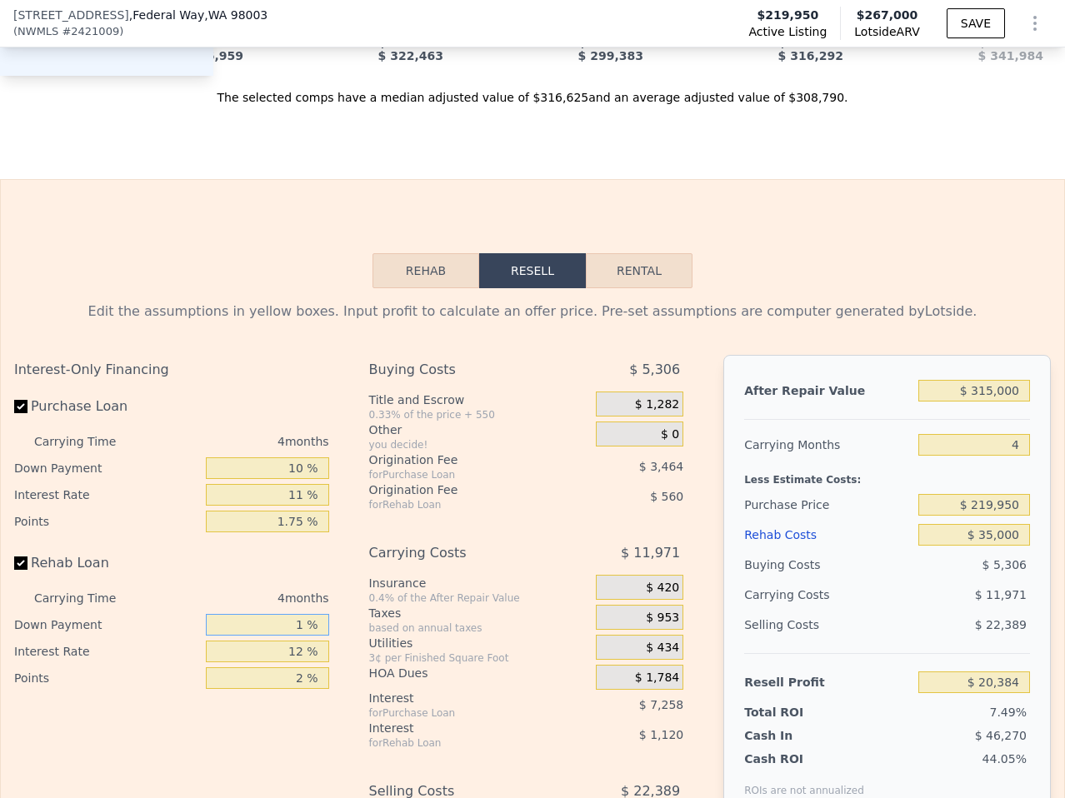
type input "$ 19,983"
type input "10 %"
type input "$ 20,174"
type input "10 %"
type input "1 %"
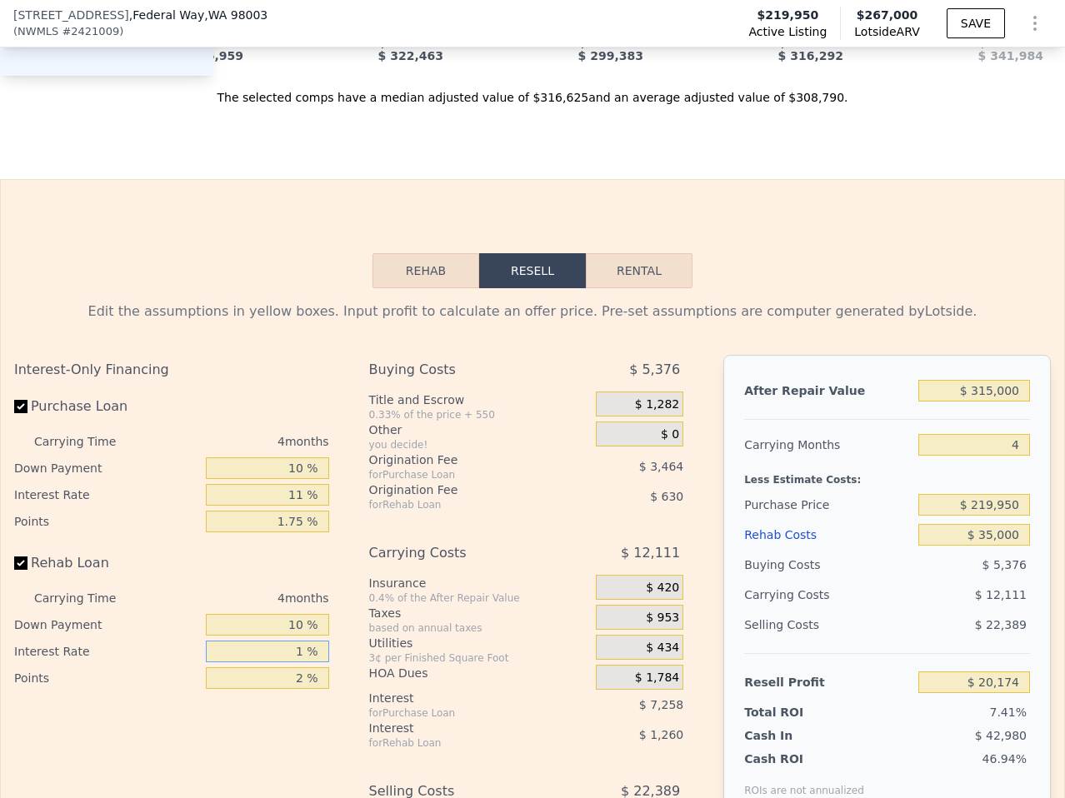
type input "$ 21,330"
type input "11 %"
type input "$ 20,278"
type input "11 %"
type input "1 %"
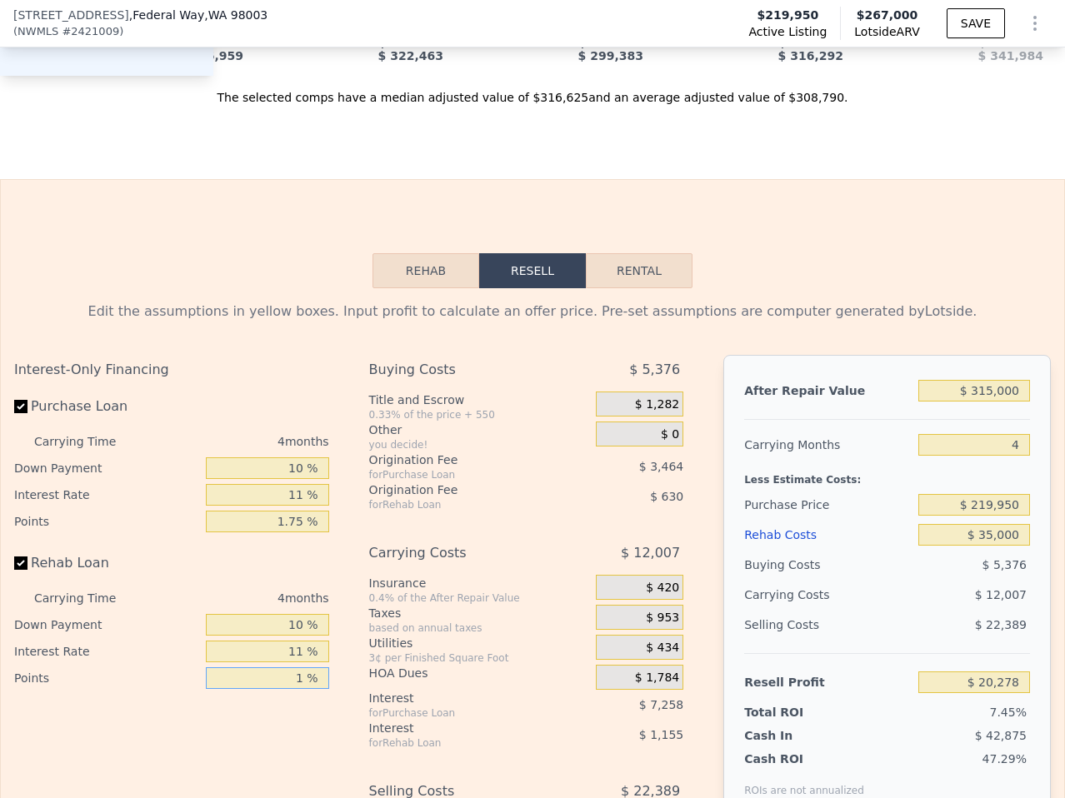
type input "$ 20,593"
type input "1.7 %"
type input "$ 20,372"
type input "1.75 %"
type input "$ 20,357"
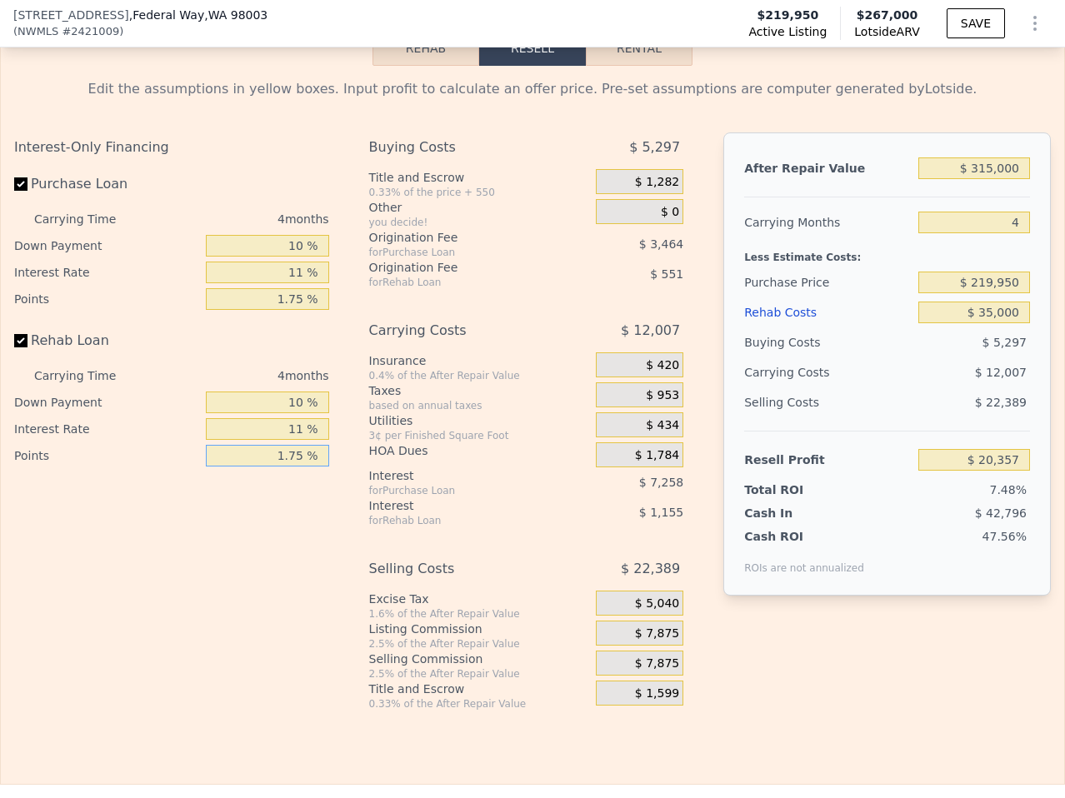
scroll to position [2820, 0]
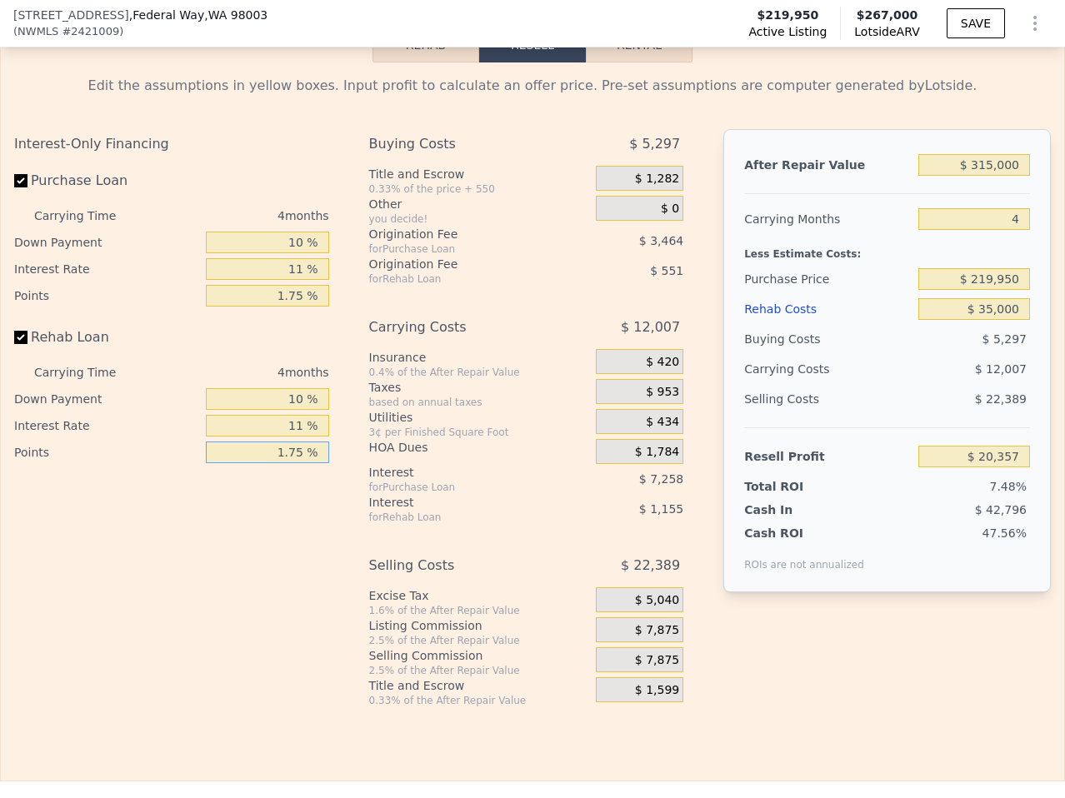
type input "1.75 %"
click at [673, 623] on span "$ 7,875" at bounding box center [657, 630] width 44 height 15
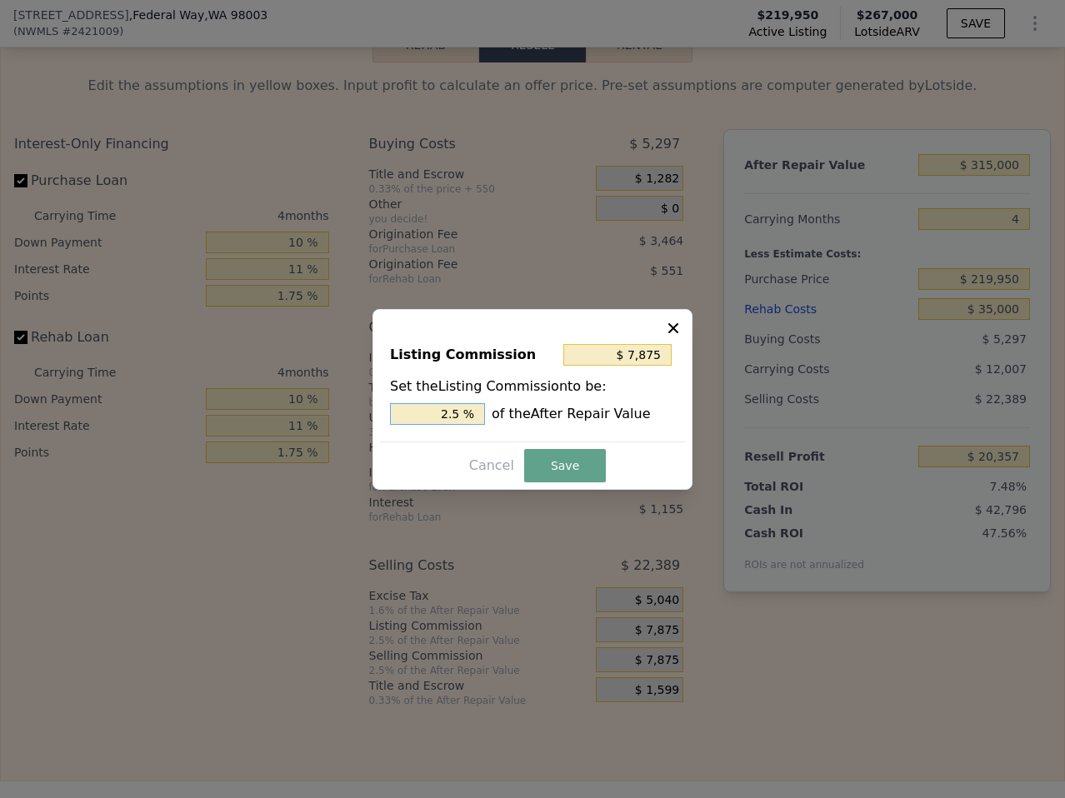
click at [463, 413] on input "2.5 %" at bounding box center [437, 414] width 95 height 22
click at [673, 328] on icon at bounding box center [673, 328] width 10 height 10
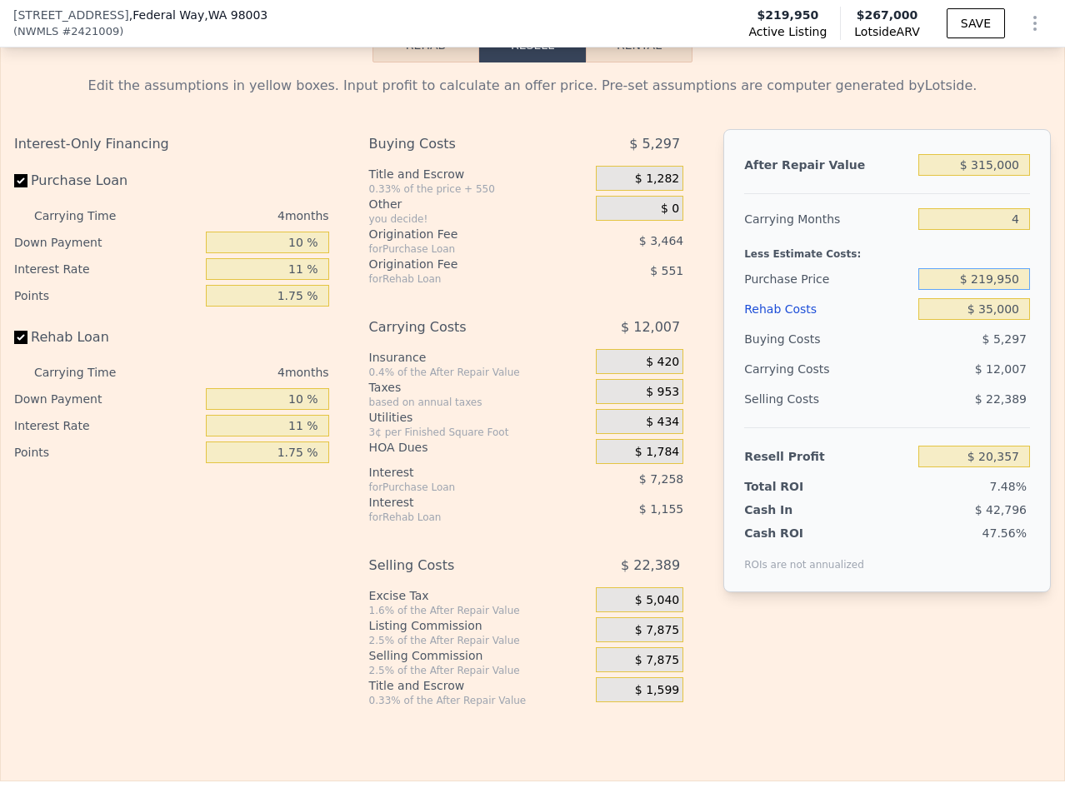
click at [1001, 268] on input "$ 219,950" at bounding box center [974, 279] width 112 height 22
type input "$ 200,000"
click at [985, 363] on span "$ 12,007" at bounding box center [1001, 369] width 52 height 13
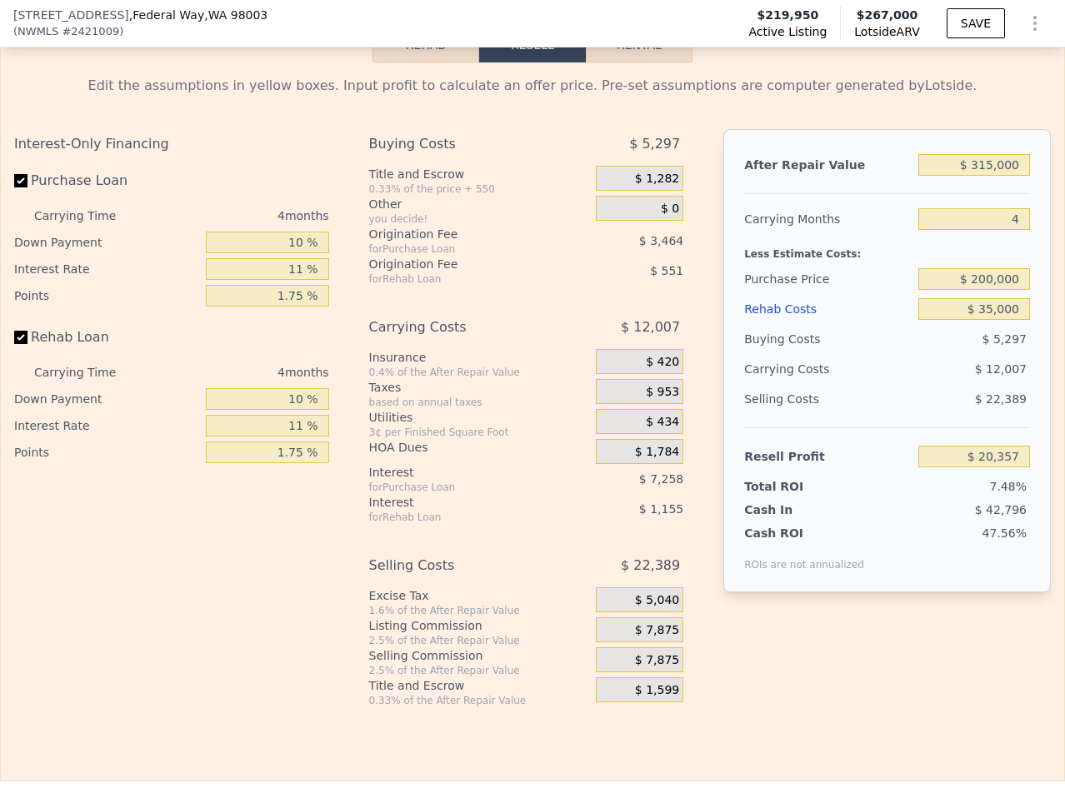
type input "$ 41,347"
click at [968, 33] on button "SAVE" at bounding box center [976, 23] width 58 height 30
